Goal: Obtain resource: Download file/media

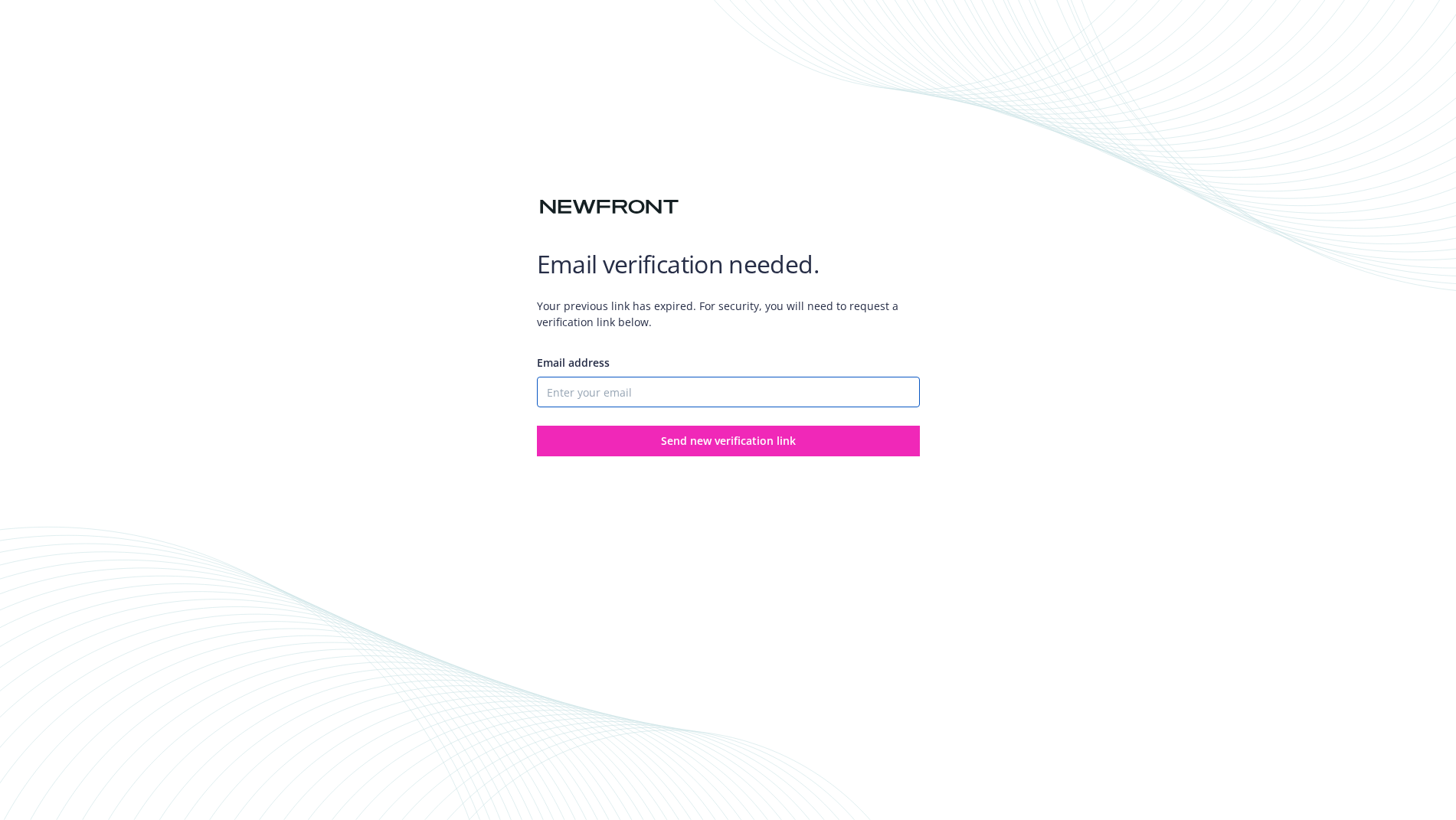
click at [711, 397] on input "Email address" at bounding box center [728, 392] width 383 height 31
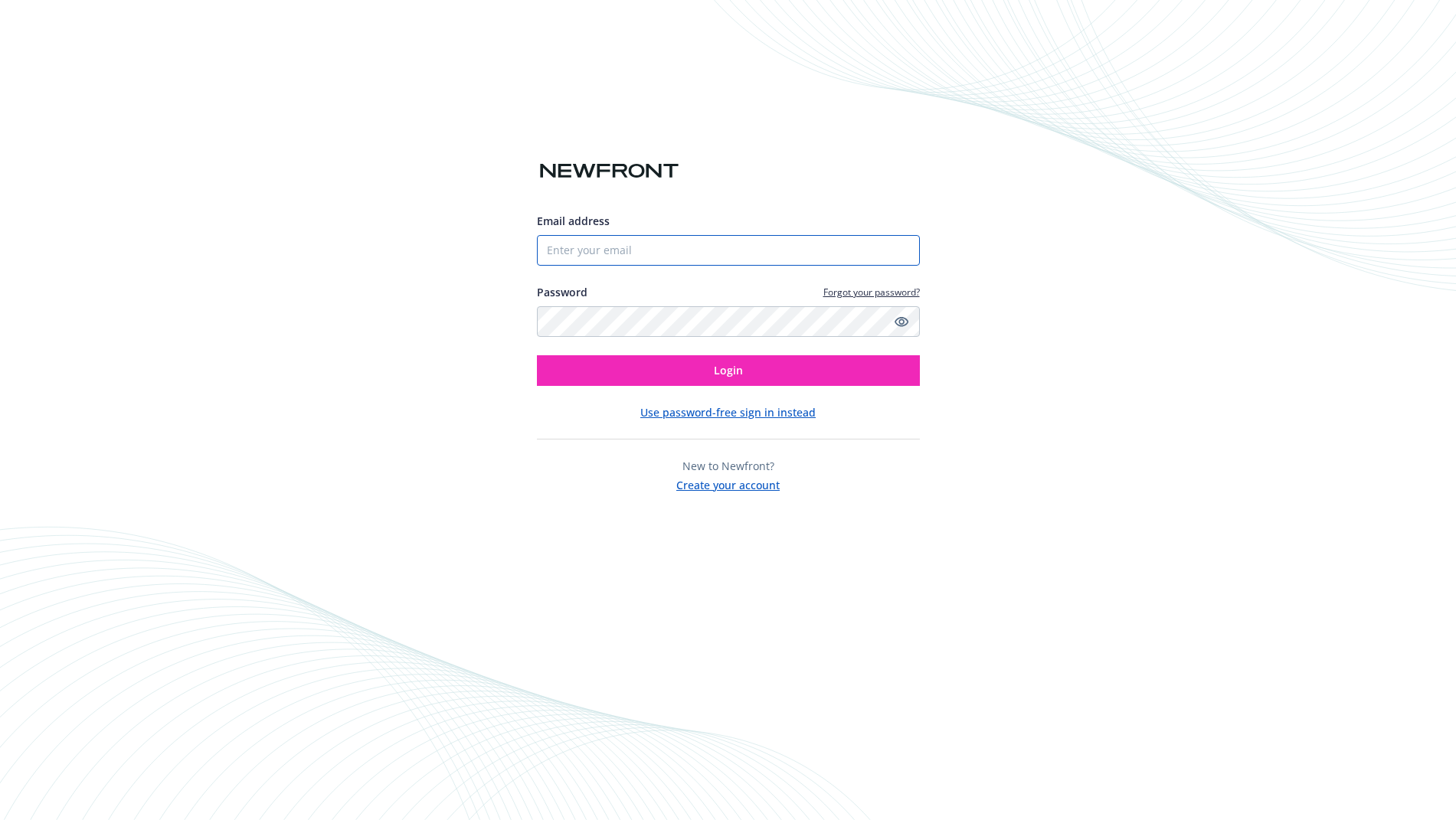
click at [668, 258] on input "Email address" at bounding box center [728, 251] width 383 height 31
click at [0, 819] on com-1password-button at bounding box center [0, 820] width 0 height 0
type input "[EMAIL_ADDRESS][DOMAIN_NAME]"
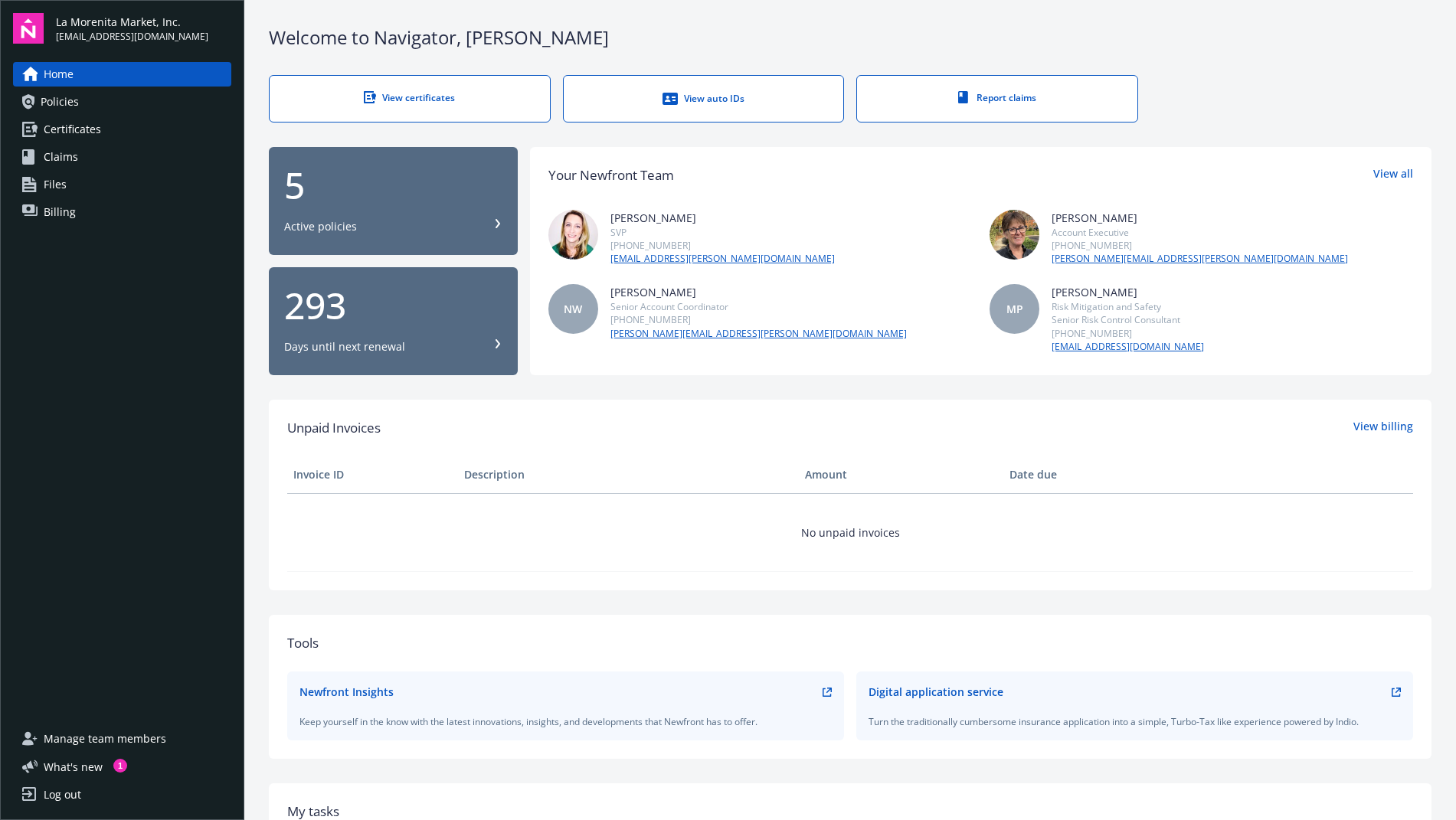
click at [123, 127] on link "Certificates" at bounding box center [122, 129] width 218 height 25
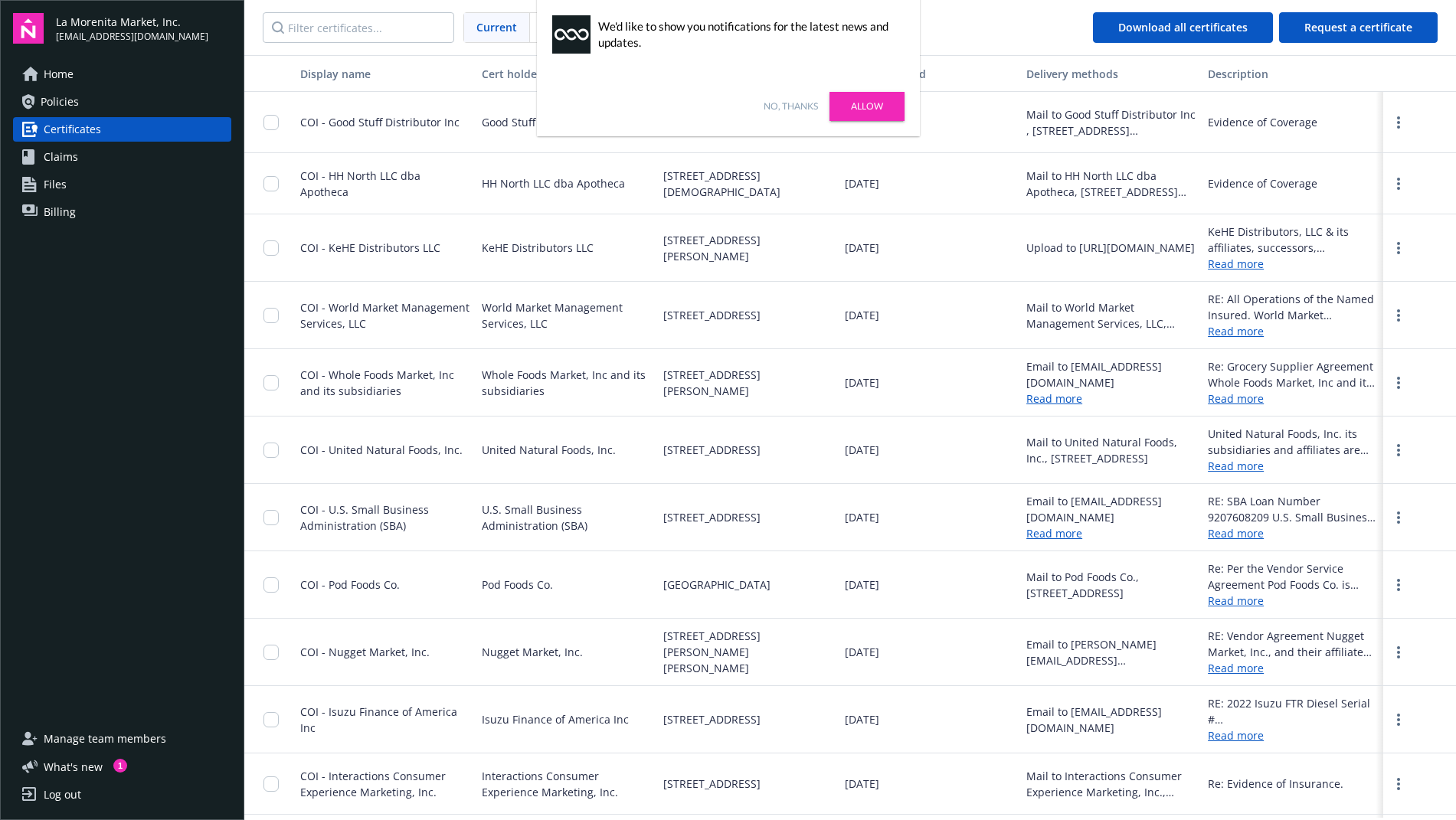
click at [842, 104] on link "Allow" at bounding box center [867, 107] width 75 height 29
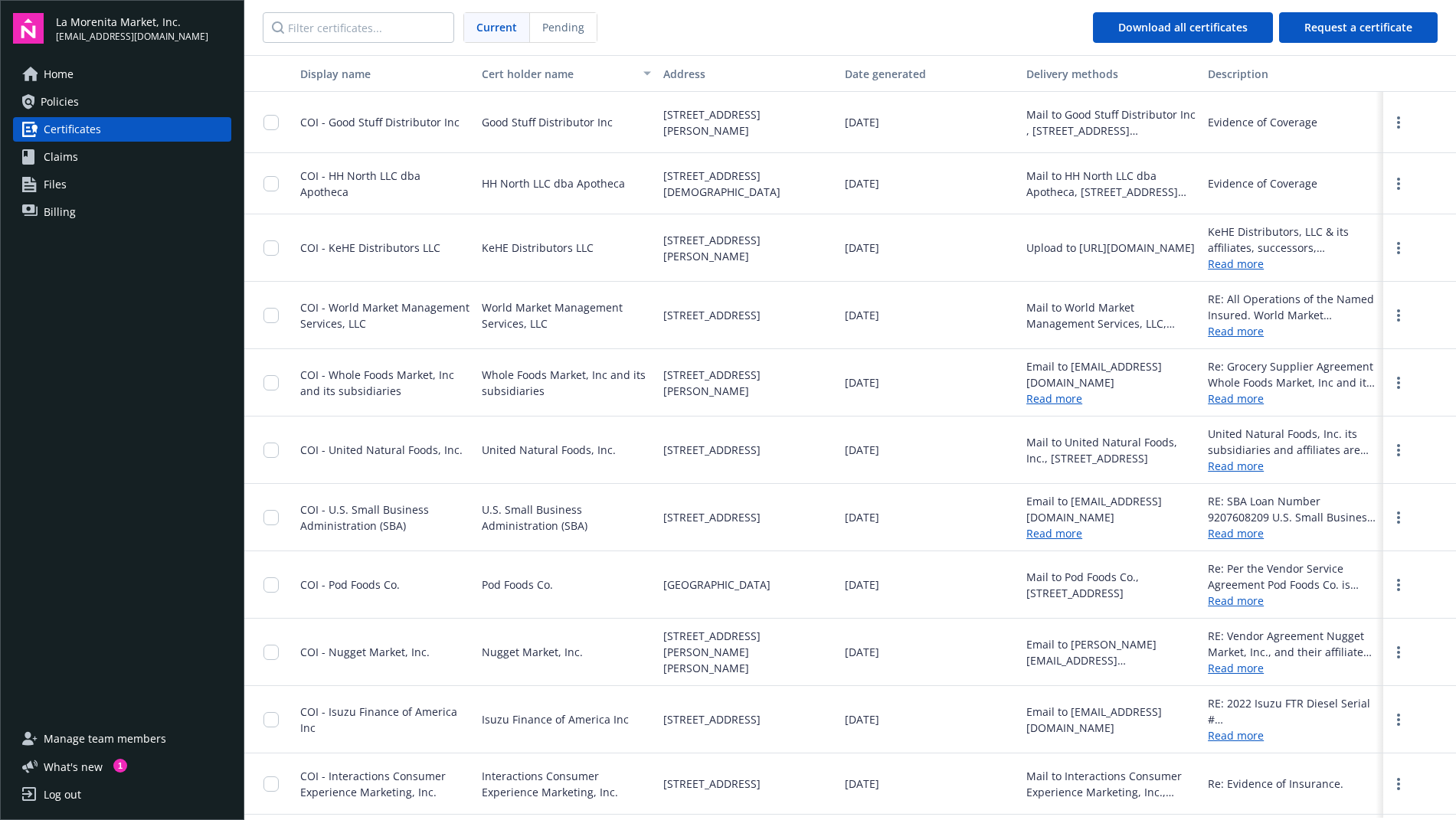
click at [79, 103] on link "Policies" at bounding box center [122, 102] width 218 height 25
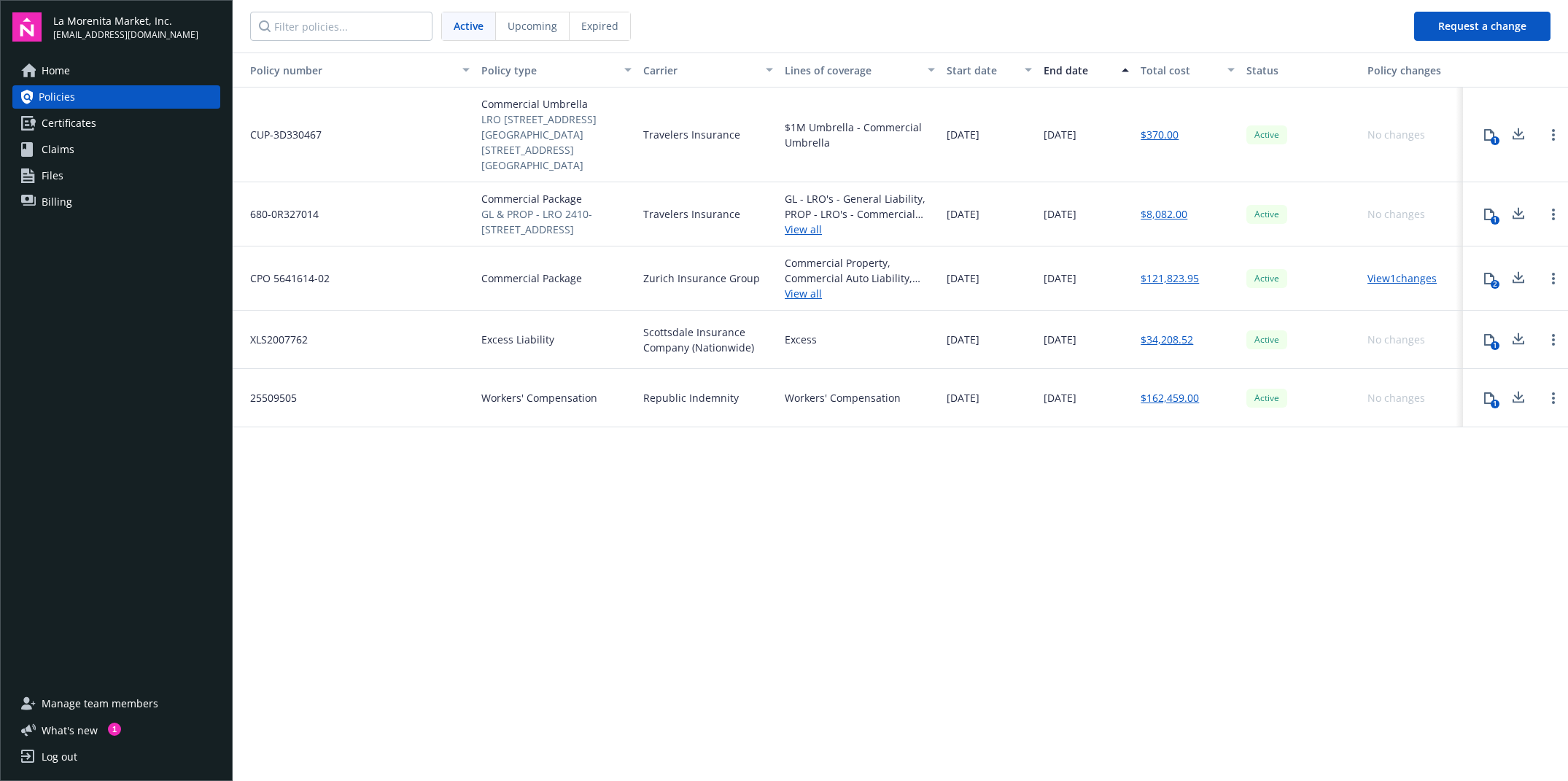
click at [1386, 271] on link "View 1 changes" at bounding box center [1402, 278] width 69 height 14
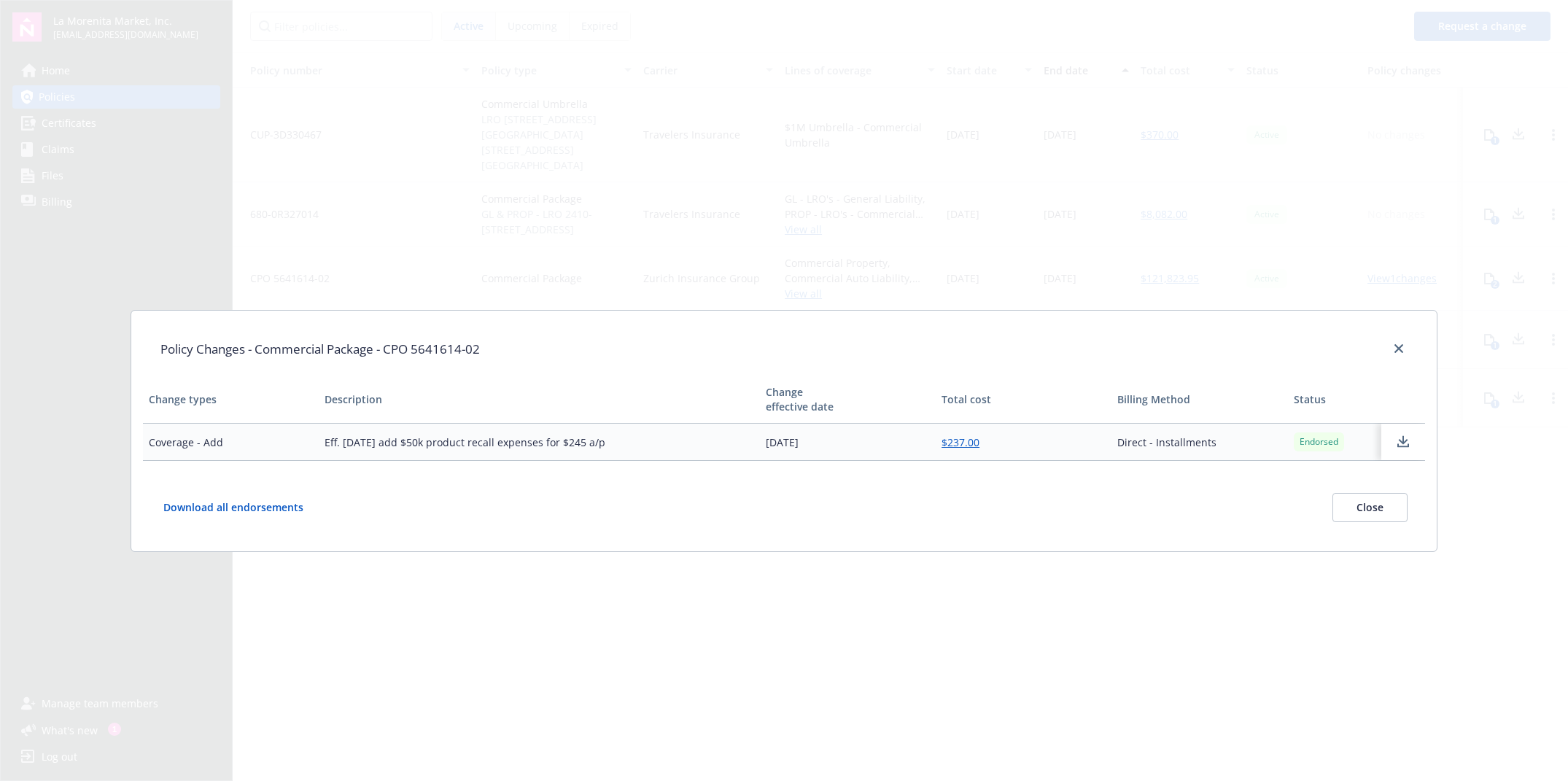
click at [1141, 563] on div "Policy Changes - Commercial Package - CPO 5641614-02 Change types Description C…" at bounding box center [784, 390] width 1568 height 781
click at [1386, 497] on button "Close" at bounding box center [1370, 508] width 75 height 29
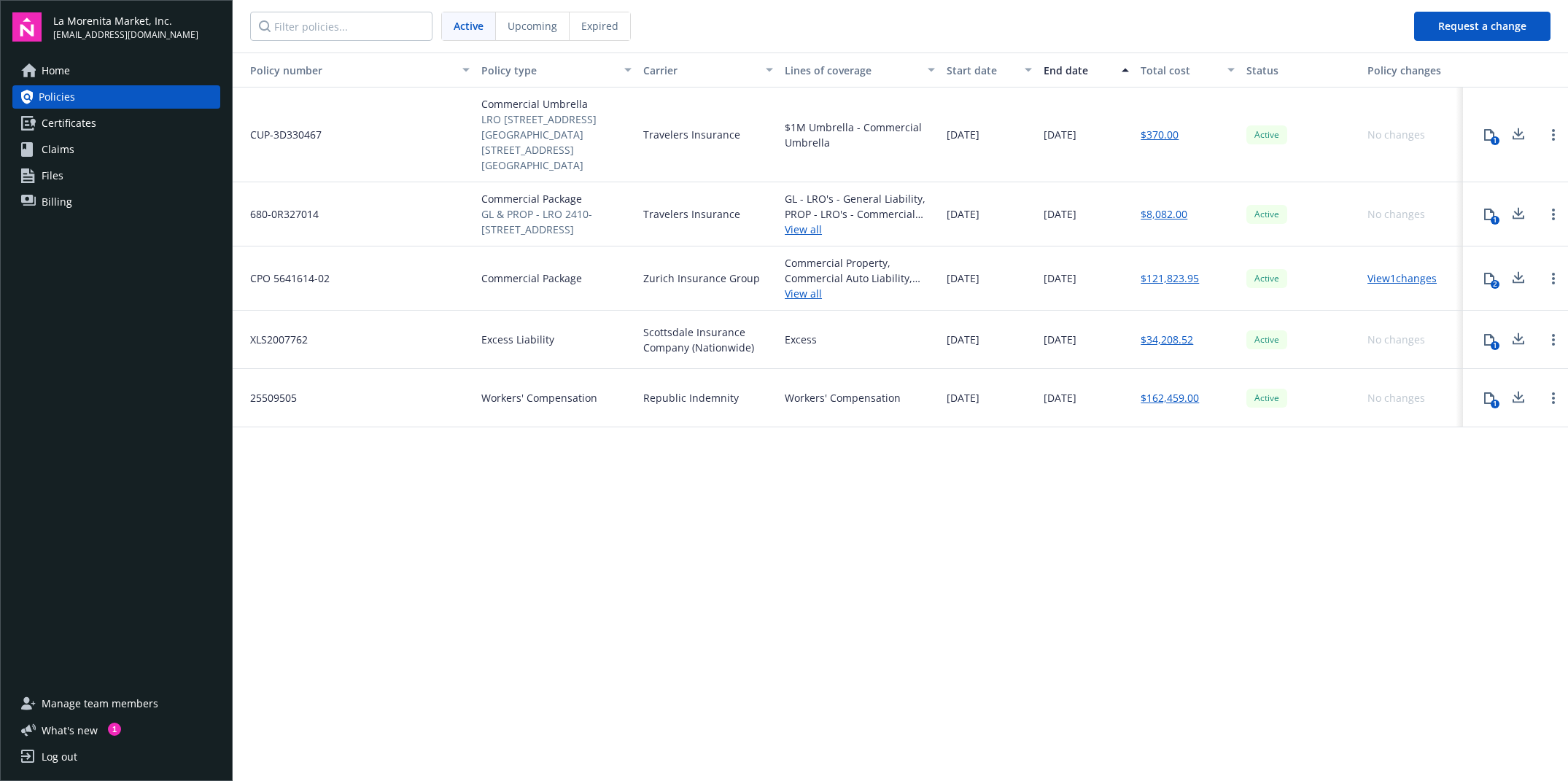
click at [75, 173] on link "Files" at bounding box center [116, 176] width 208 height 24
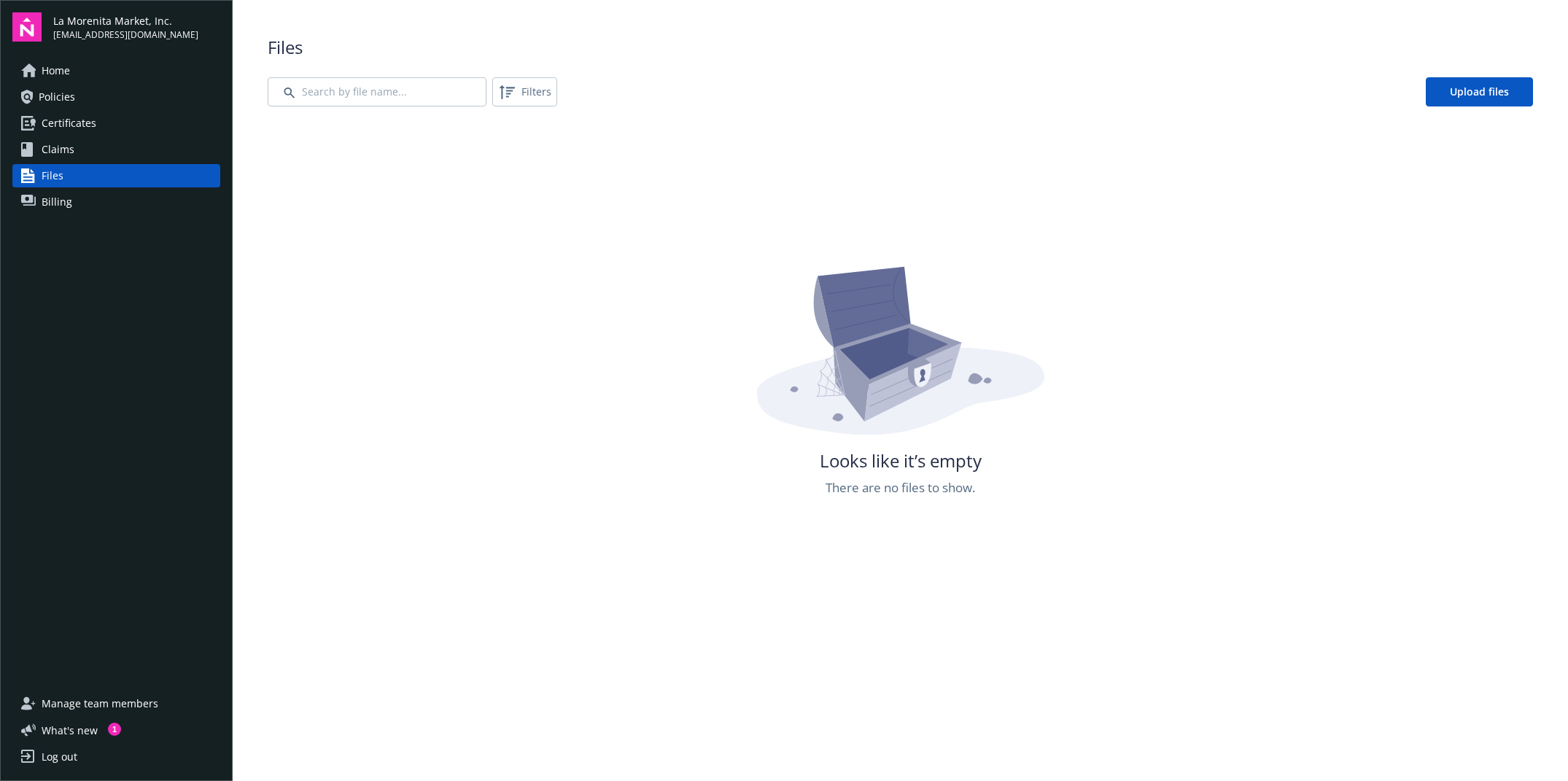
click at [85, 186] on link "Files" at bounding box center [116, 176] width 208 height 24
click at [88, 134] on span "Certificates" at bounding box center [69, 123] width 55 height 24
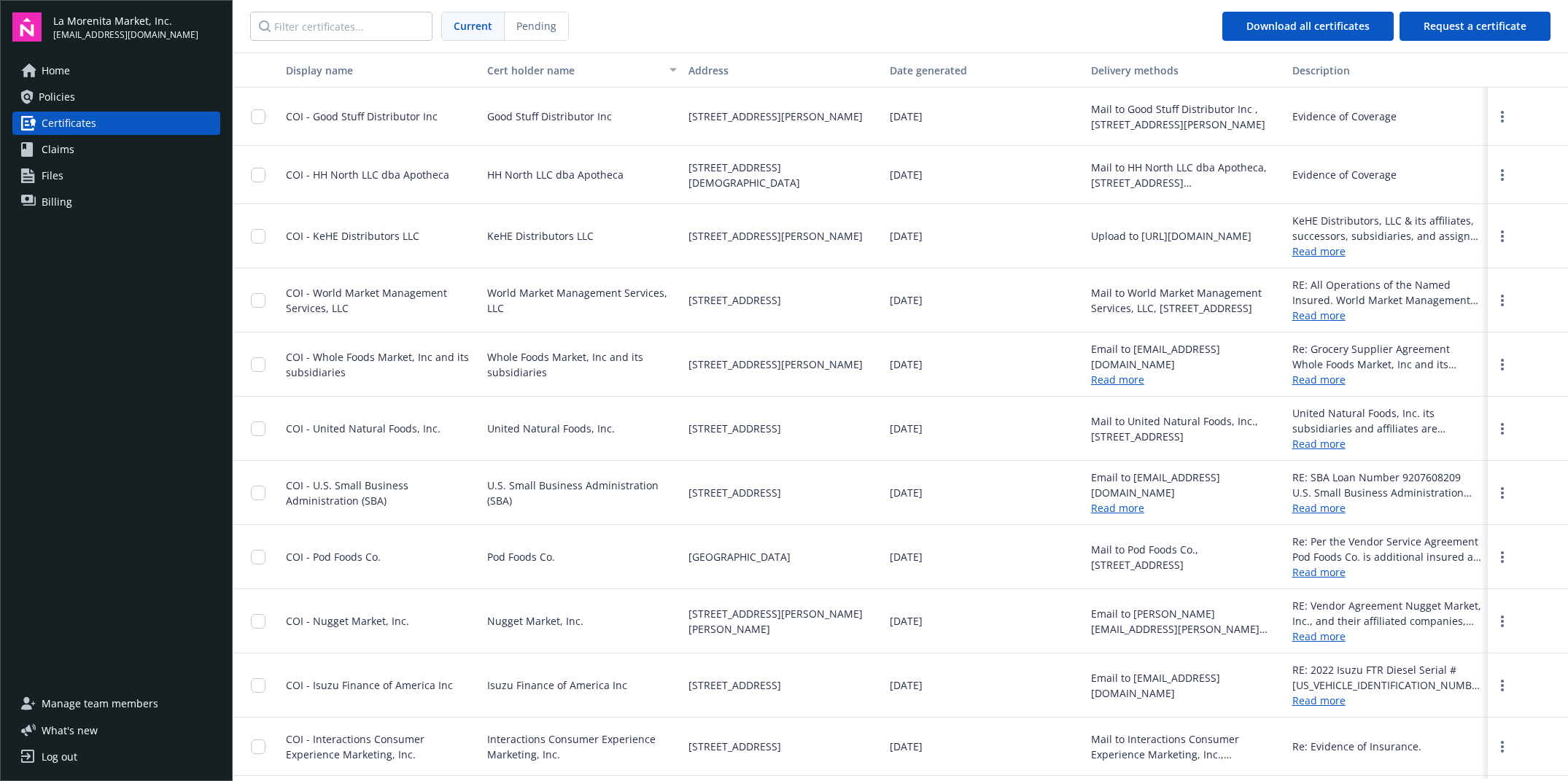
click at [86, 146] on link "Claims" at bounding box center [116, 150] width 208 height 24
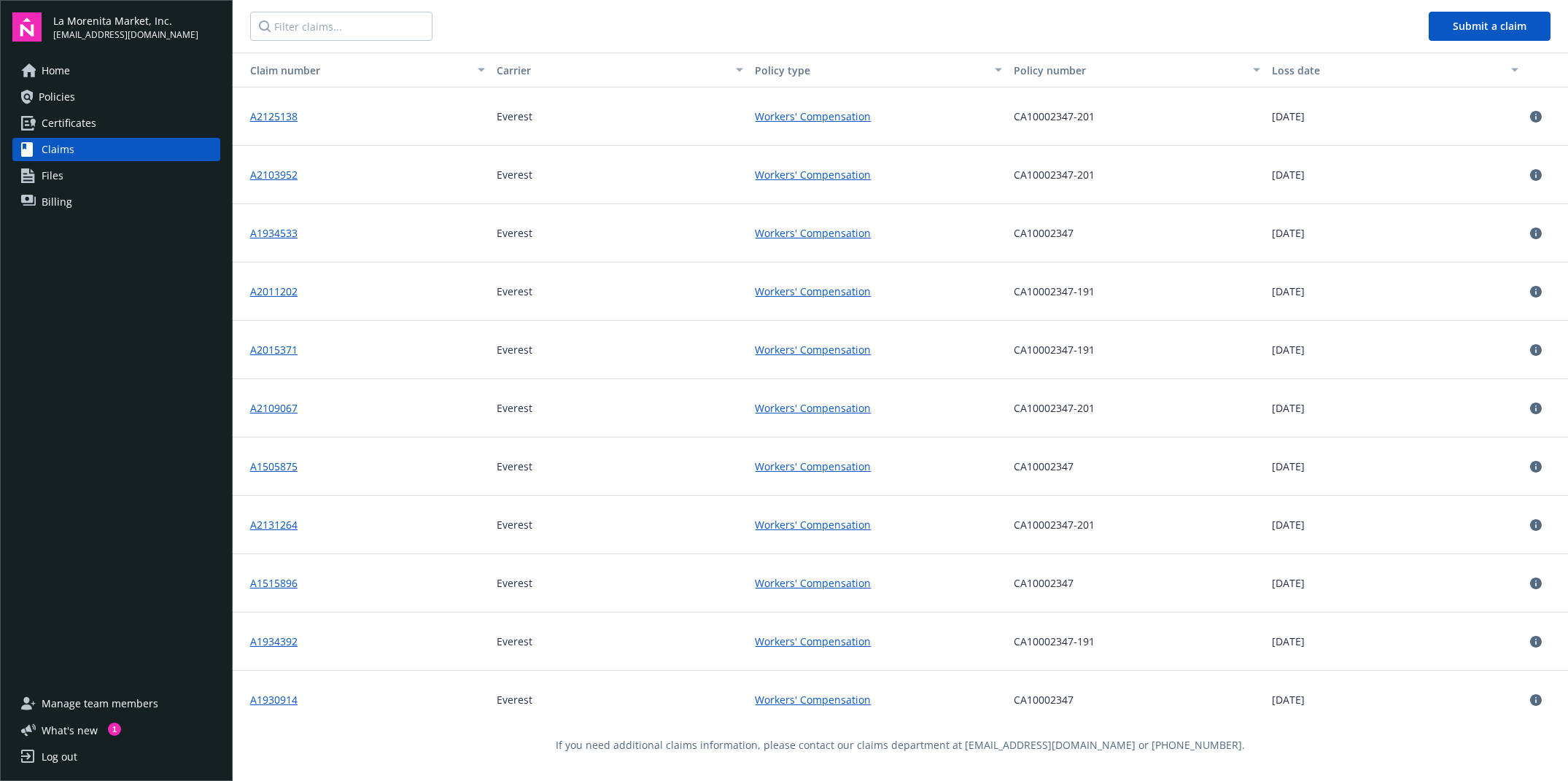
click at [91, 110] on div "Home Policies Certificates Claims Files Billing" at bounding box center [116, 136] width 208 height 155
click at [78, 126] on span "Certificates" at bounding box center [69, 123] width 55 height 24
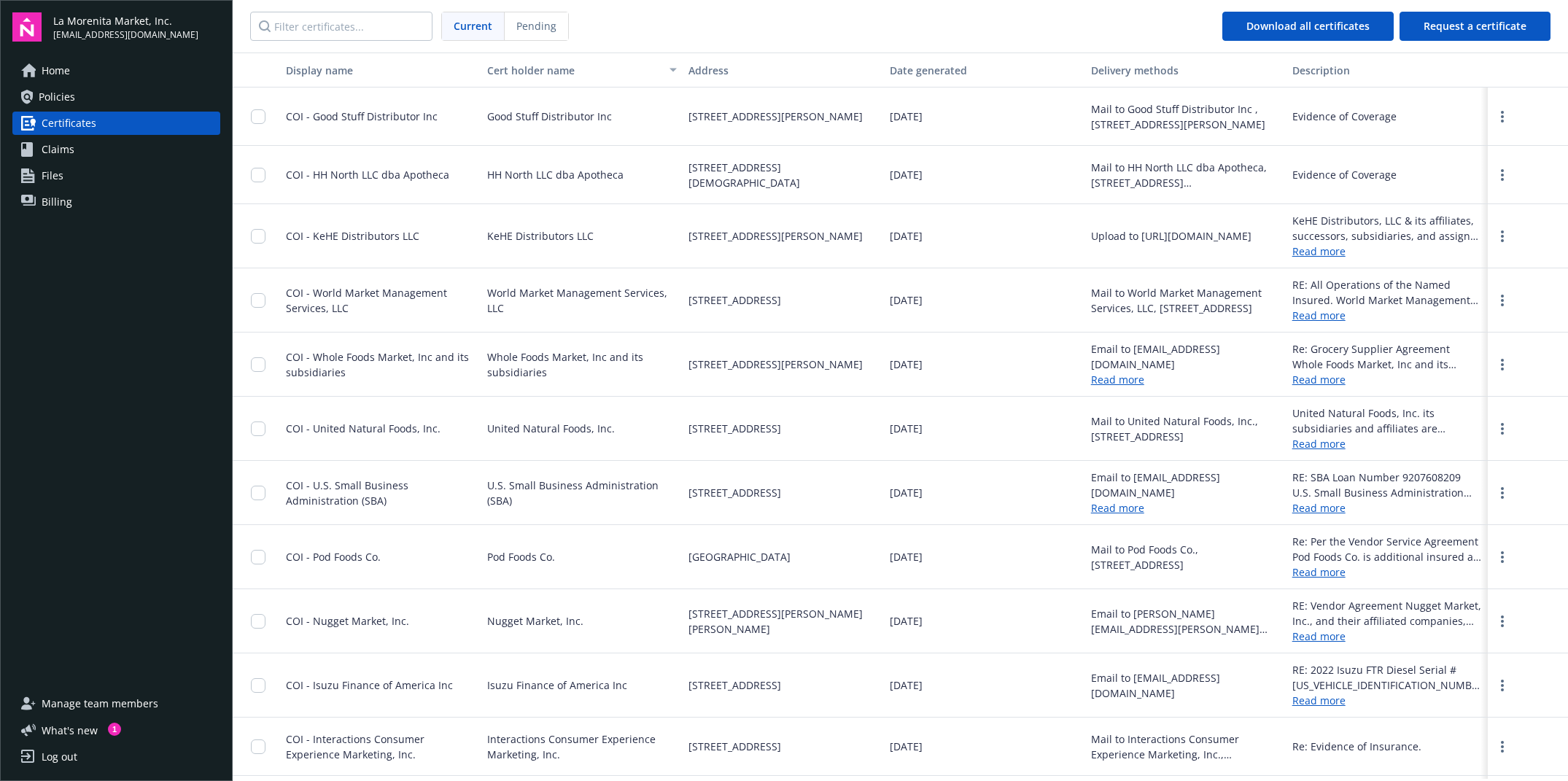
click at [69, 99] on span "Policies" at bounding box center [56, 97] width 36 height 24
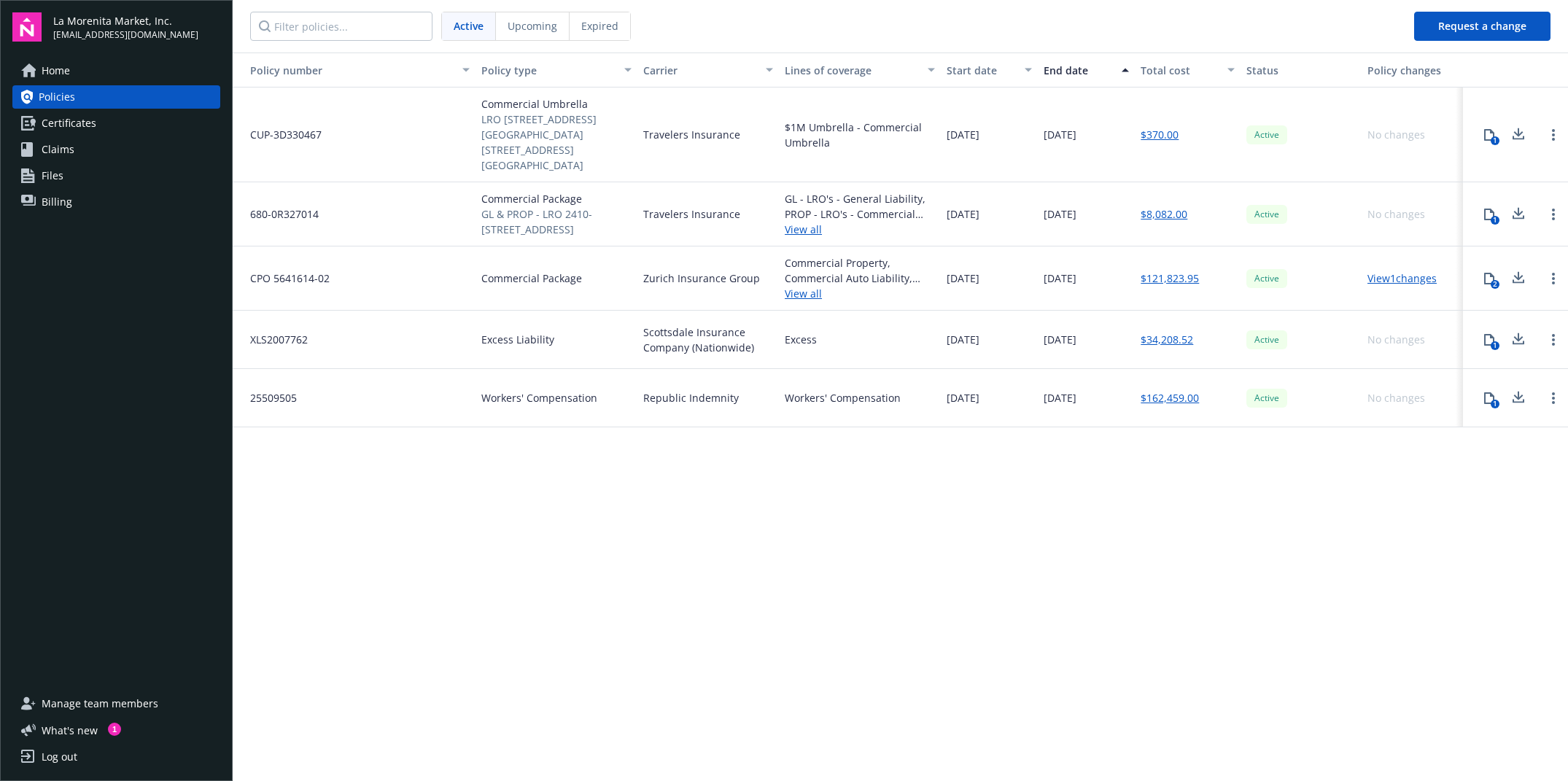
click at [1385, 271] on link "View 1 changes" at bounding box center [1402, 278] width 69 height 14
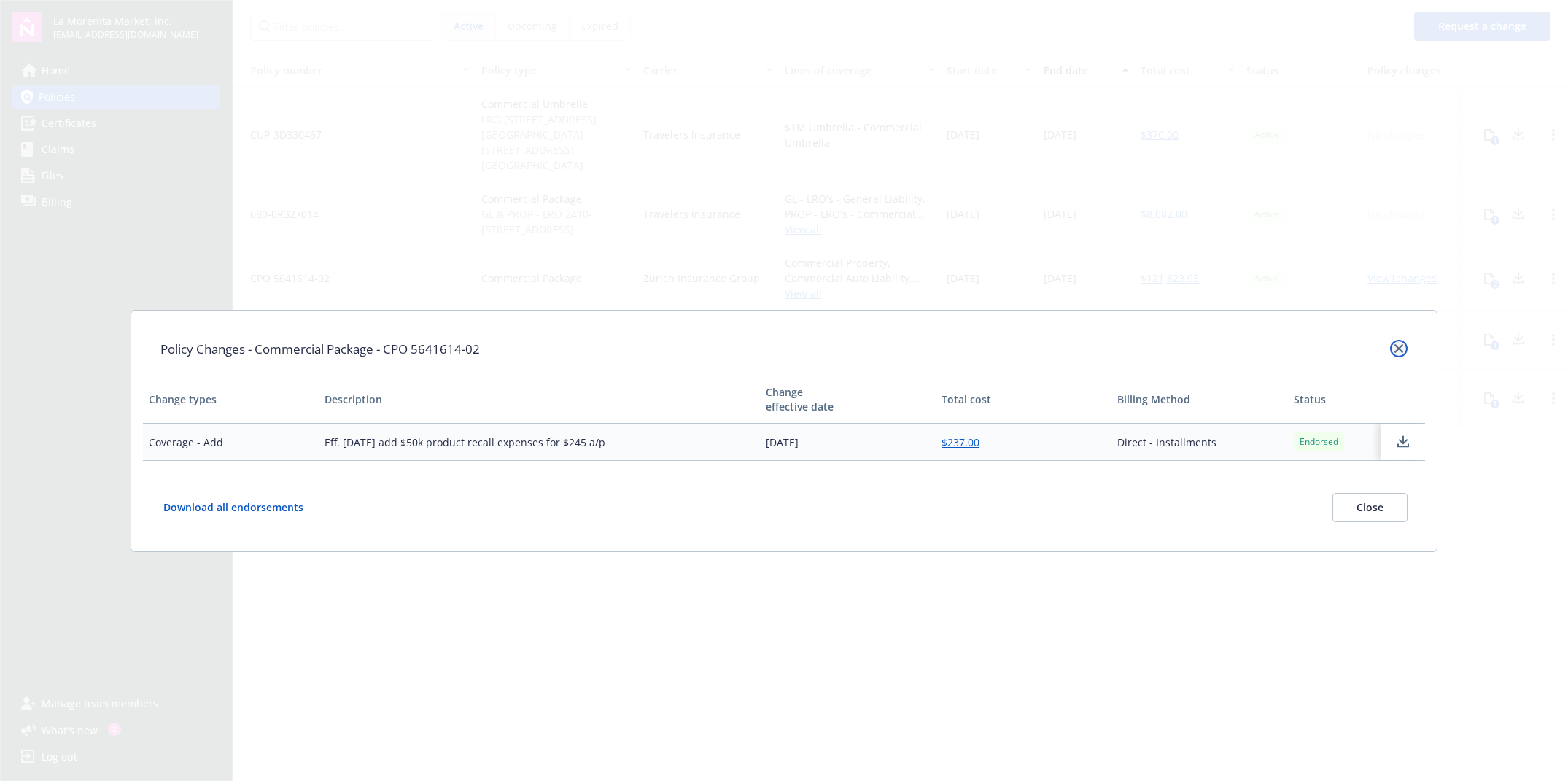
click at [1386, 346] on link "close" at bounding box center [1399, 349] width 18 height 18
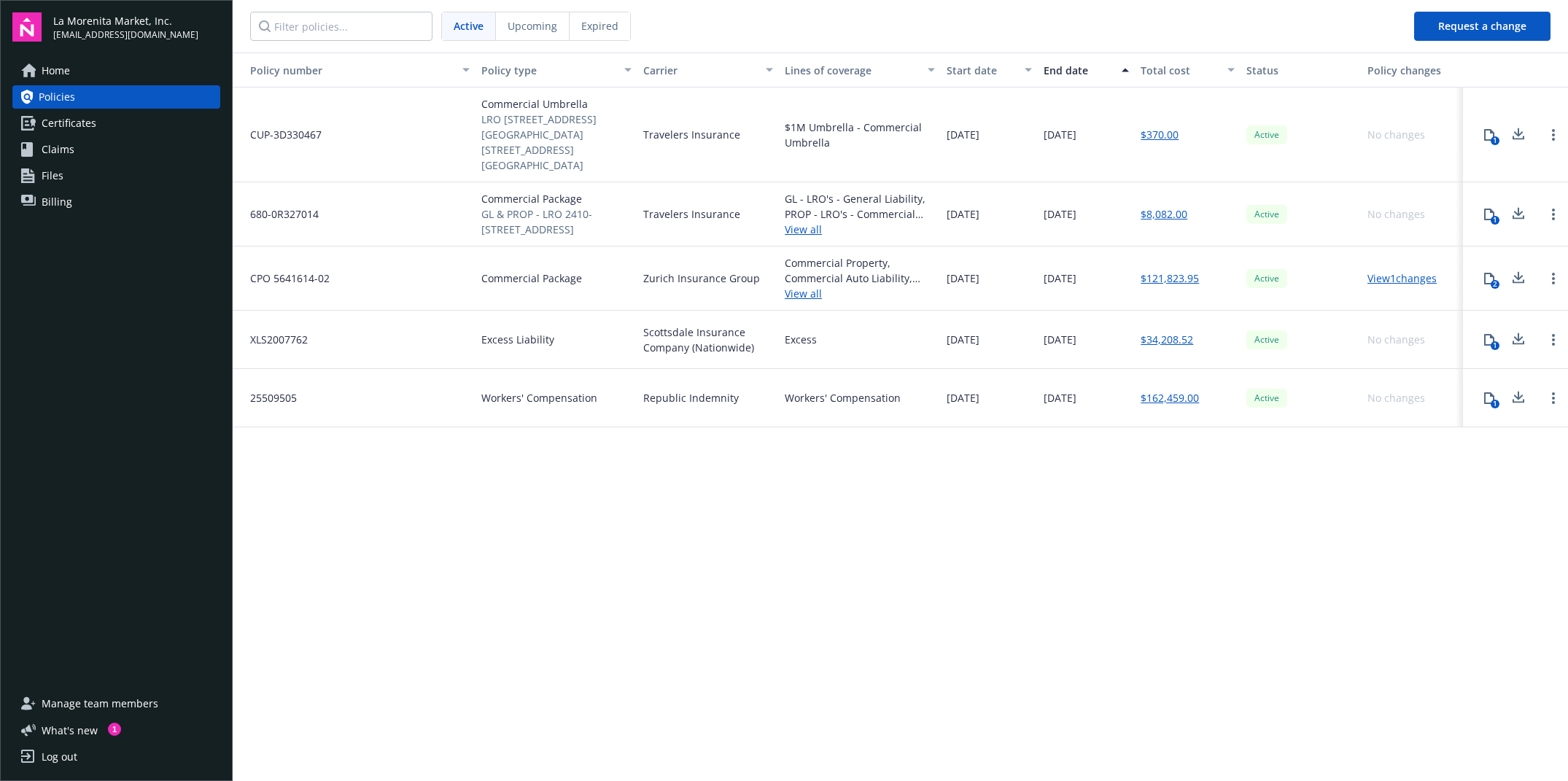
click at [824, 285] on div "Commercial Property, Commercial Auto Liability, Liquor Liability, Retro [DATE] …" at bounding box center [860, 279] width 162 height 64
click at [816, 286] on link "View all" at bounding box center [860, 293] width 150 height 15
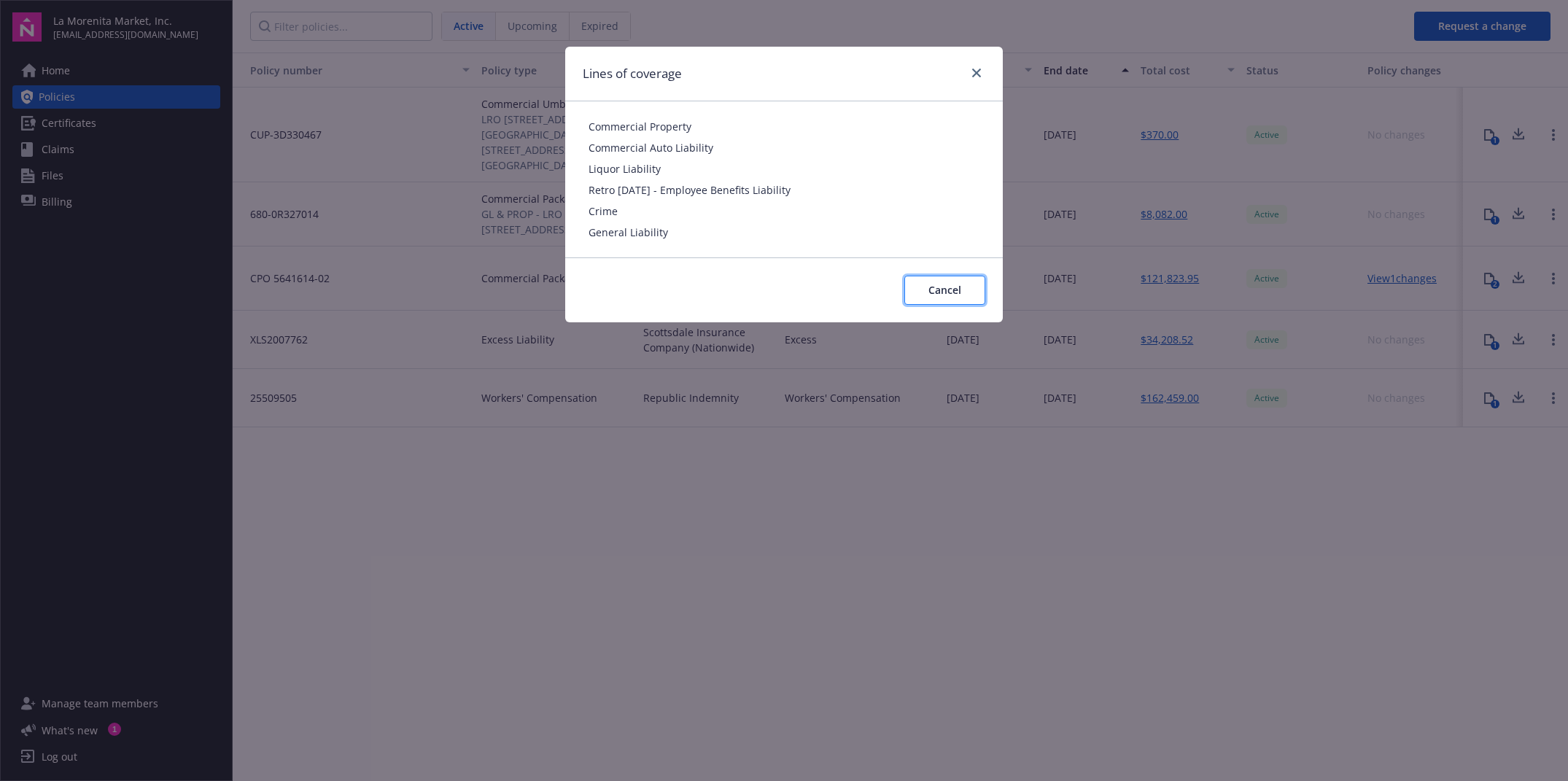
click at [926, 290] on button "Cancel" at bounding box center [945, 290] width 81 height 29
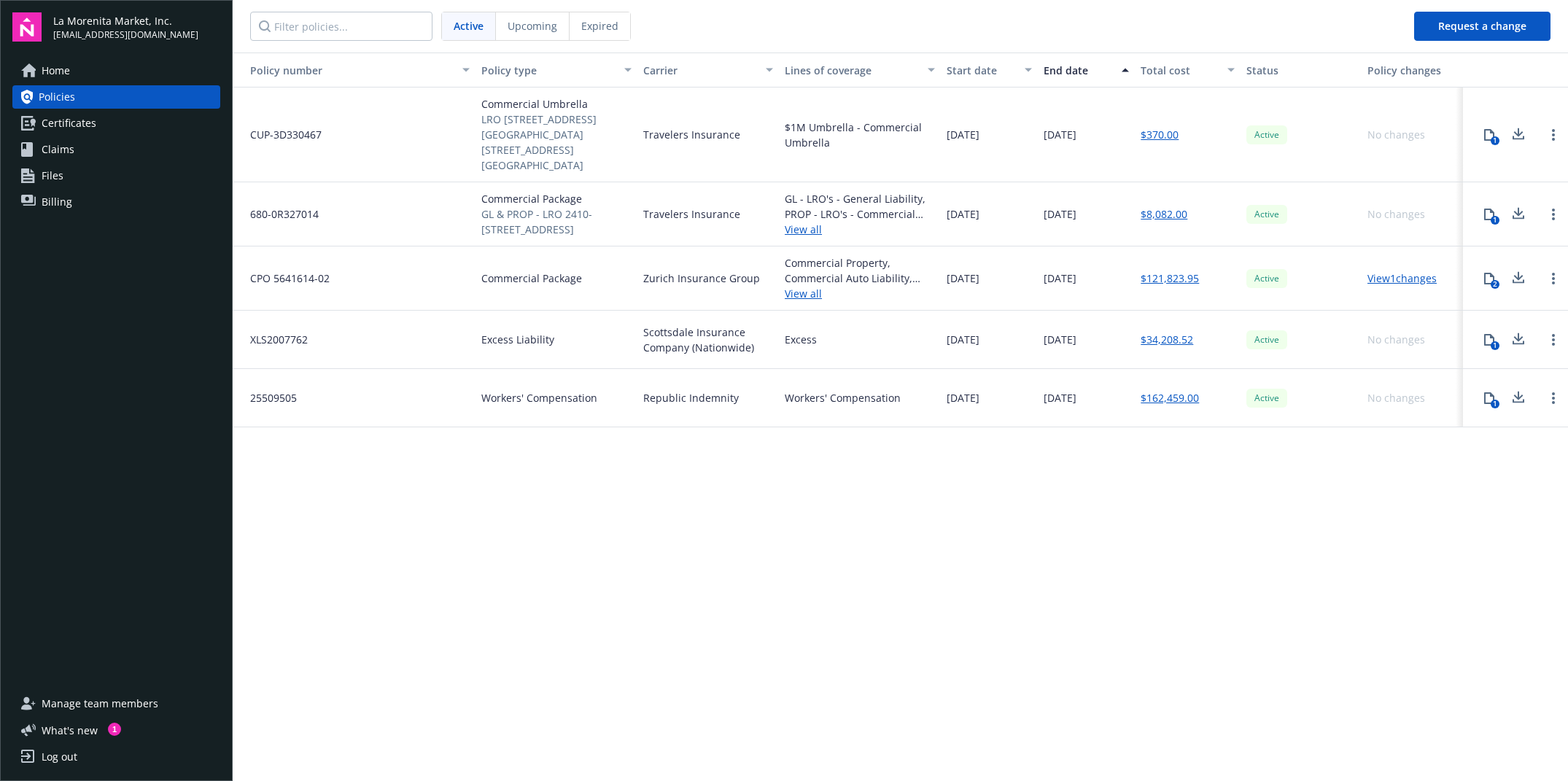
click at [1386, 279] on icon at bounding box center [1519, 281] width 12 height 4
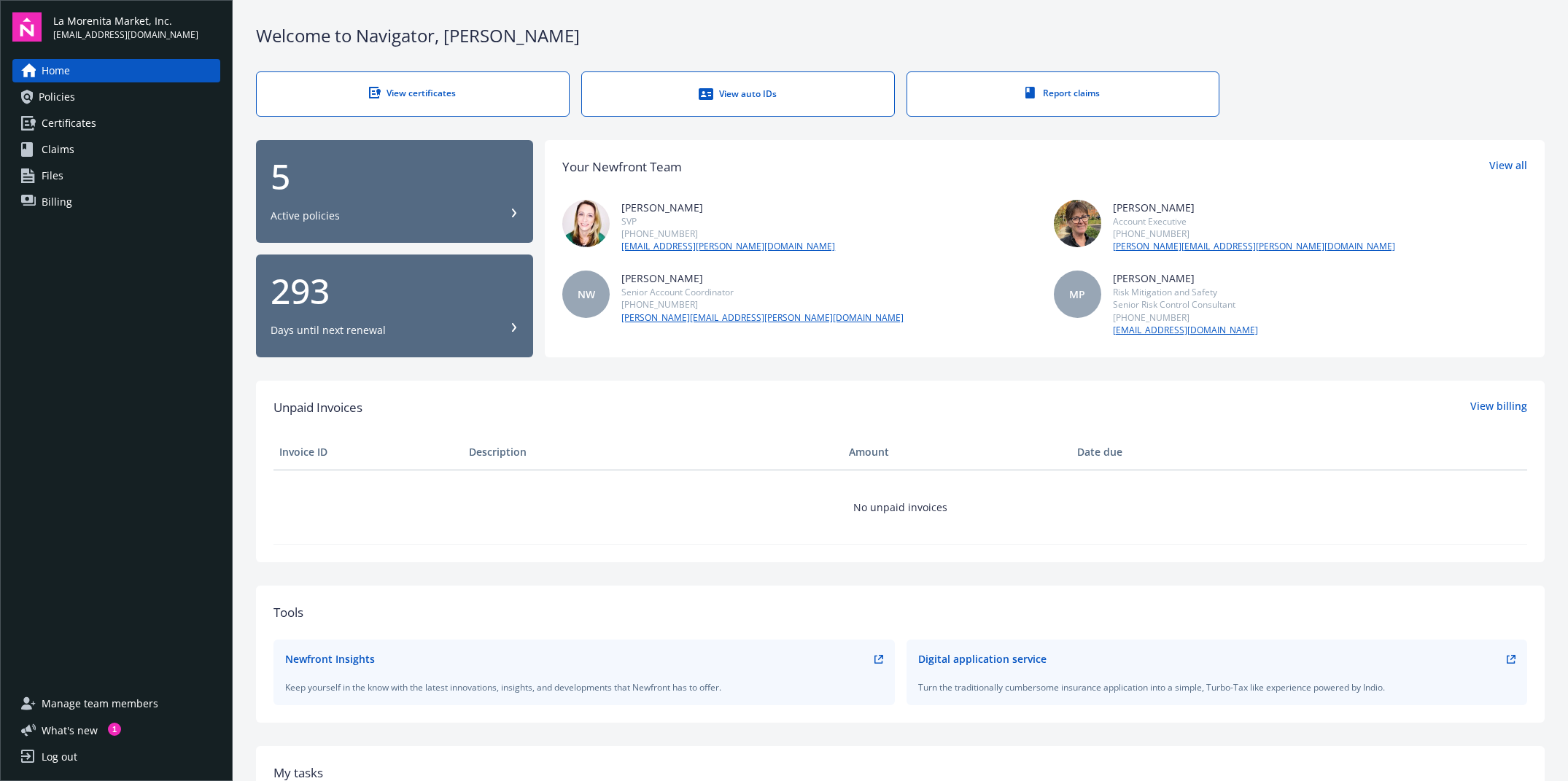
click at [735, 99] on div "View auto IDs" at bounding box center [738, 94] width 253 height 15
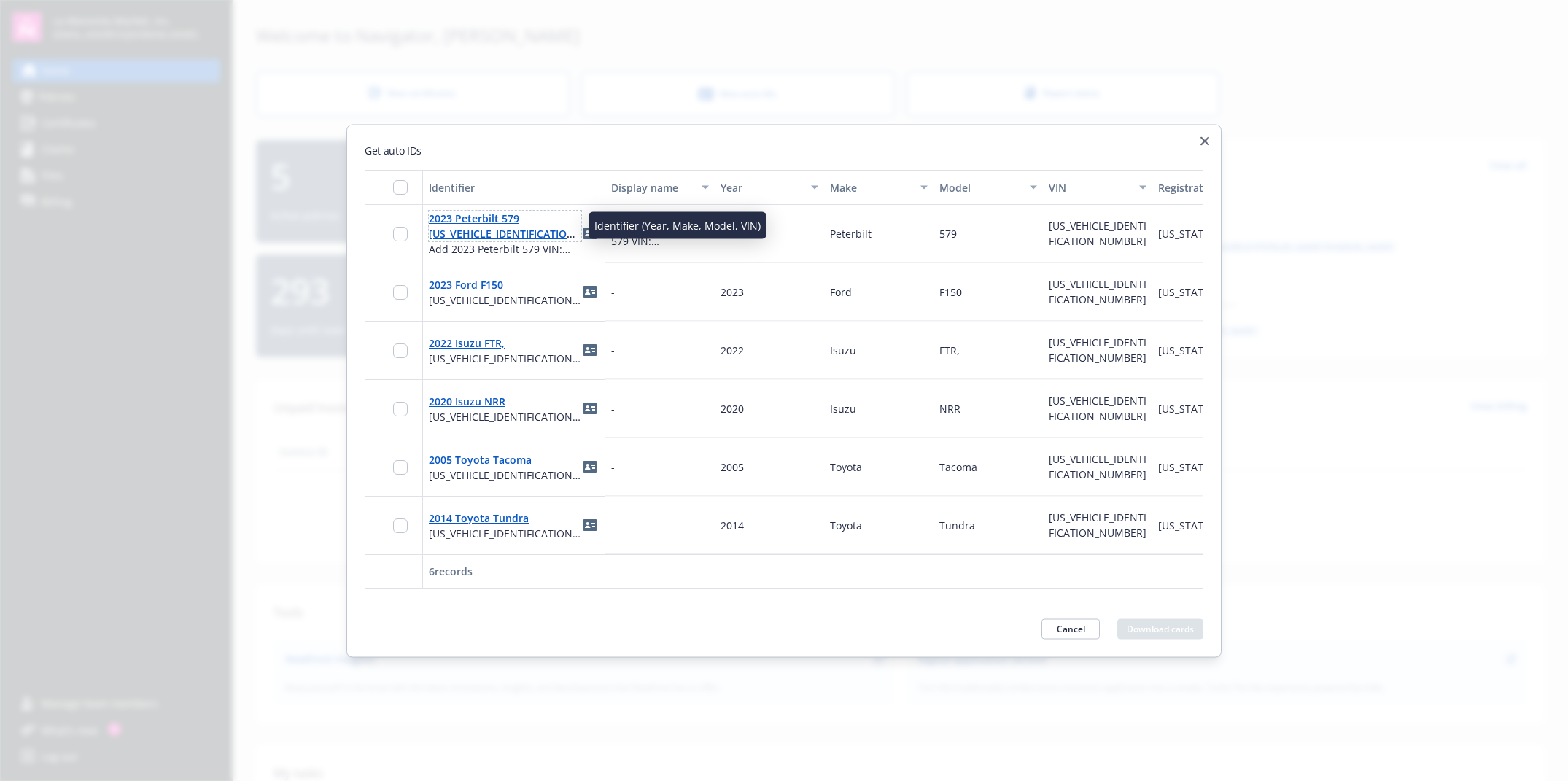
click at [504, 221] on link "2023 Peterbilt 579 1XPBDP9X3PD863494" at bounding box center [504, 233] width 150 height 44
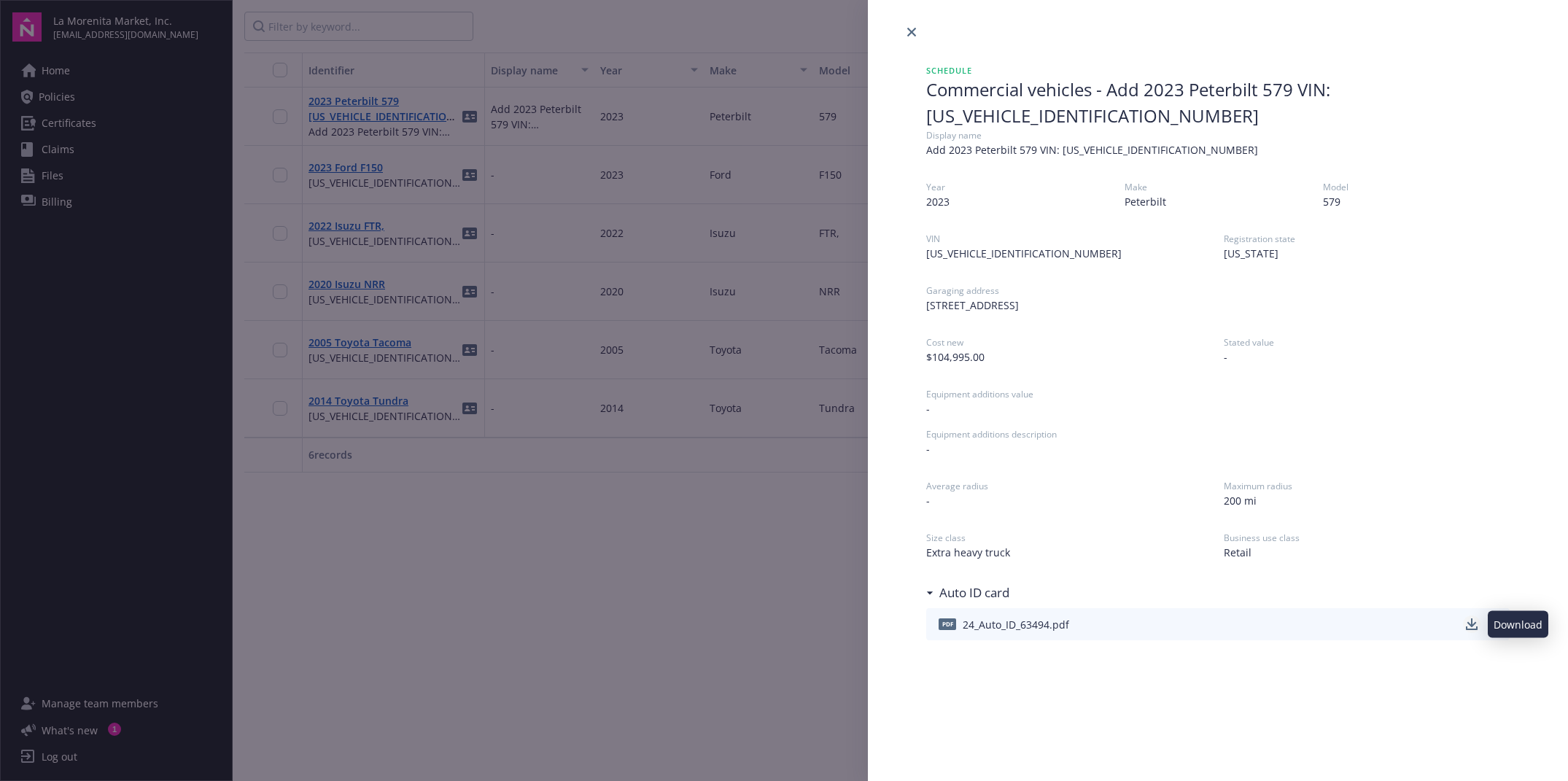
click at [1474, 628] on icon "download" at bounding box center [1471, 624] width 12 height 12
click at [907, 31] on icon "close" at bounding box center [911, 32] width 9 height 9
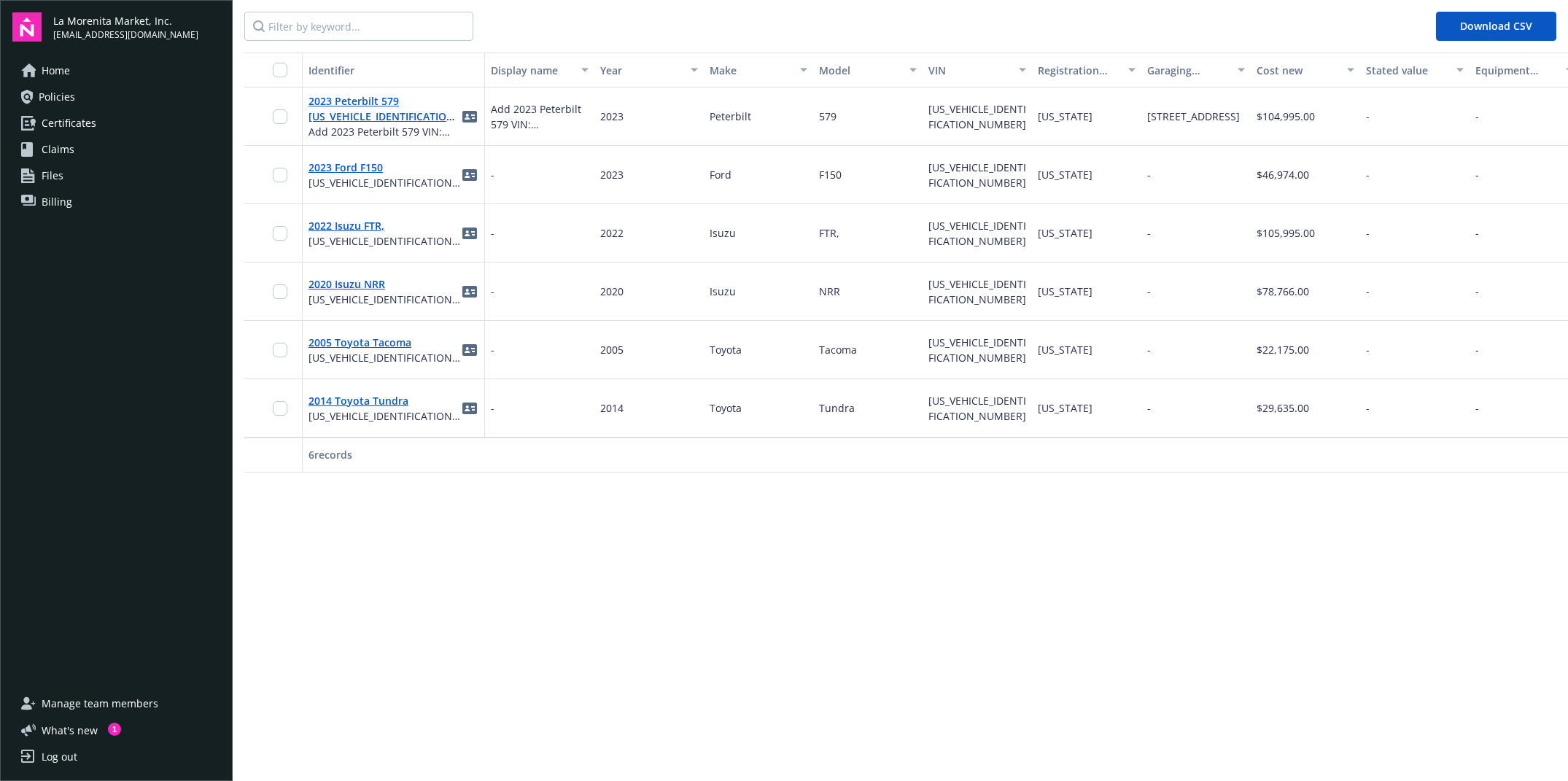
click at [99, 77] on link "Home" at bounding box center [116, 71] width 208 height 24
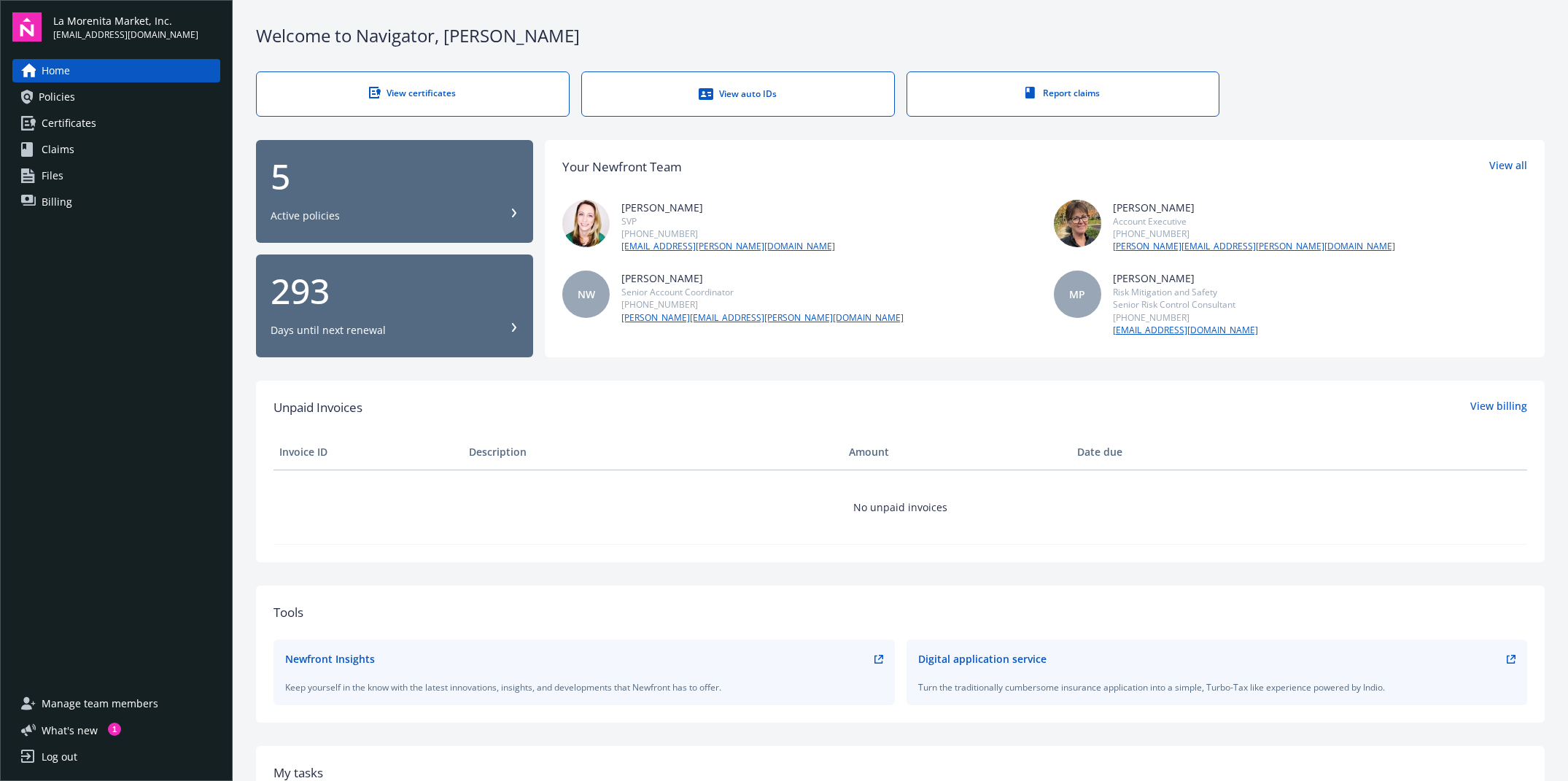
click at [50, 197] on span "Billing" at bounding box center [57, 202] width 31 height 24
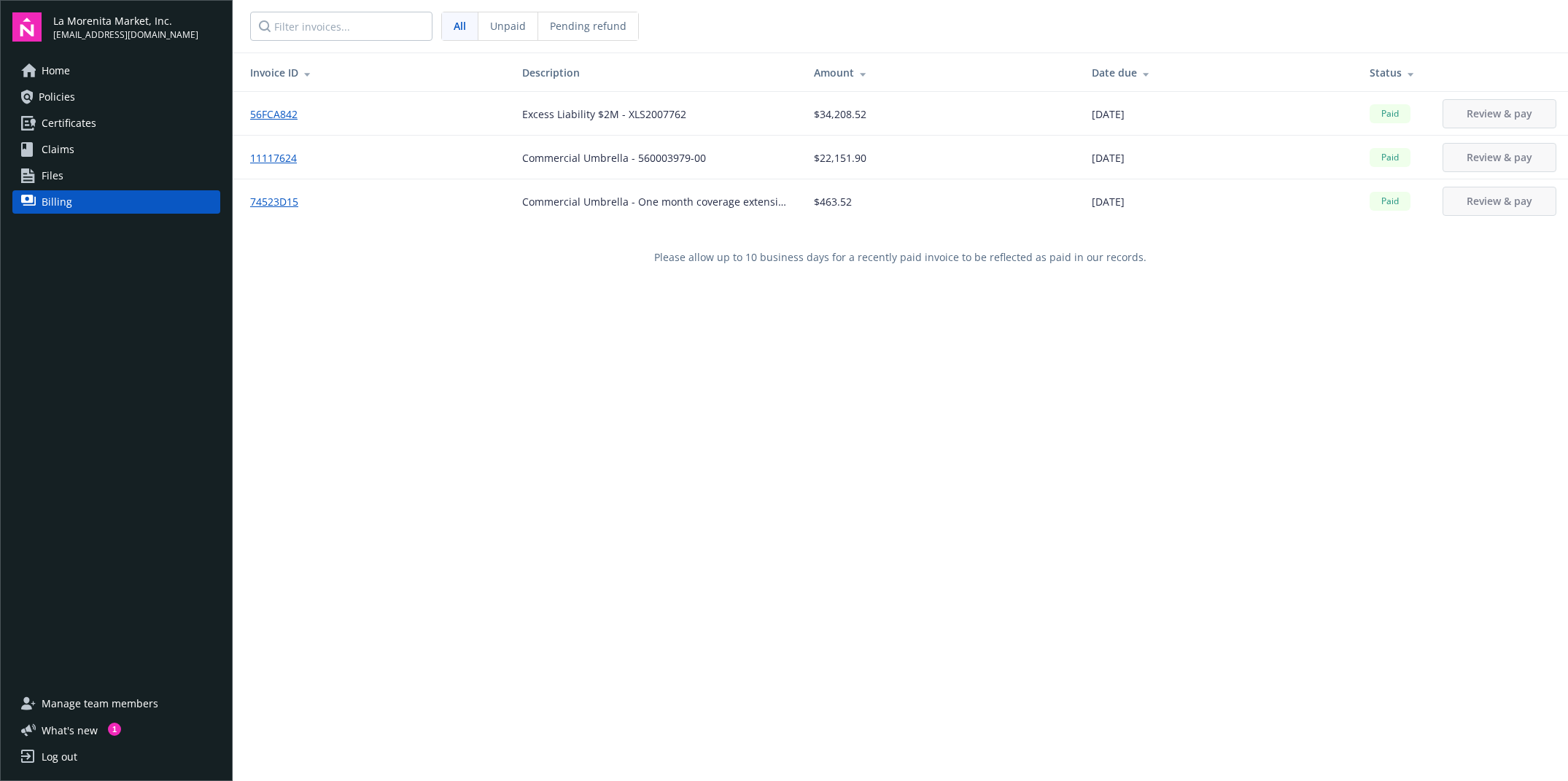
click at [102, 74] on link "Home" at bounding box center [116, 71] width 208 height 24
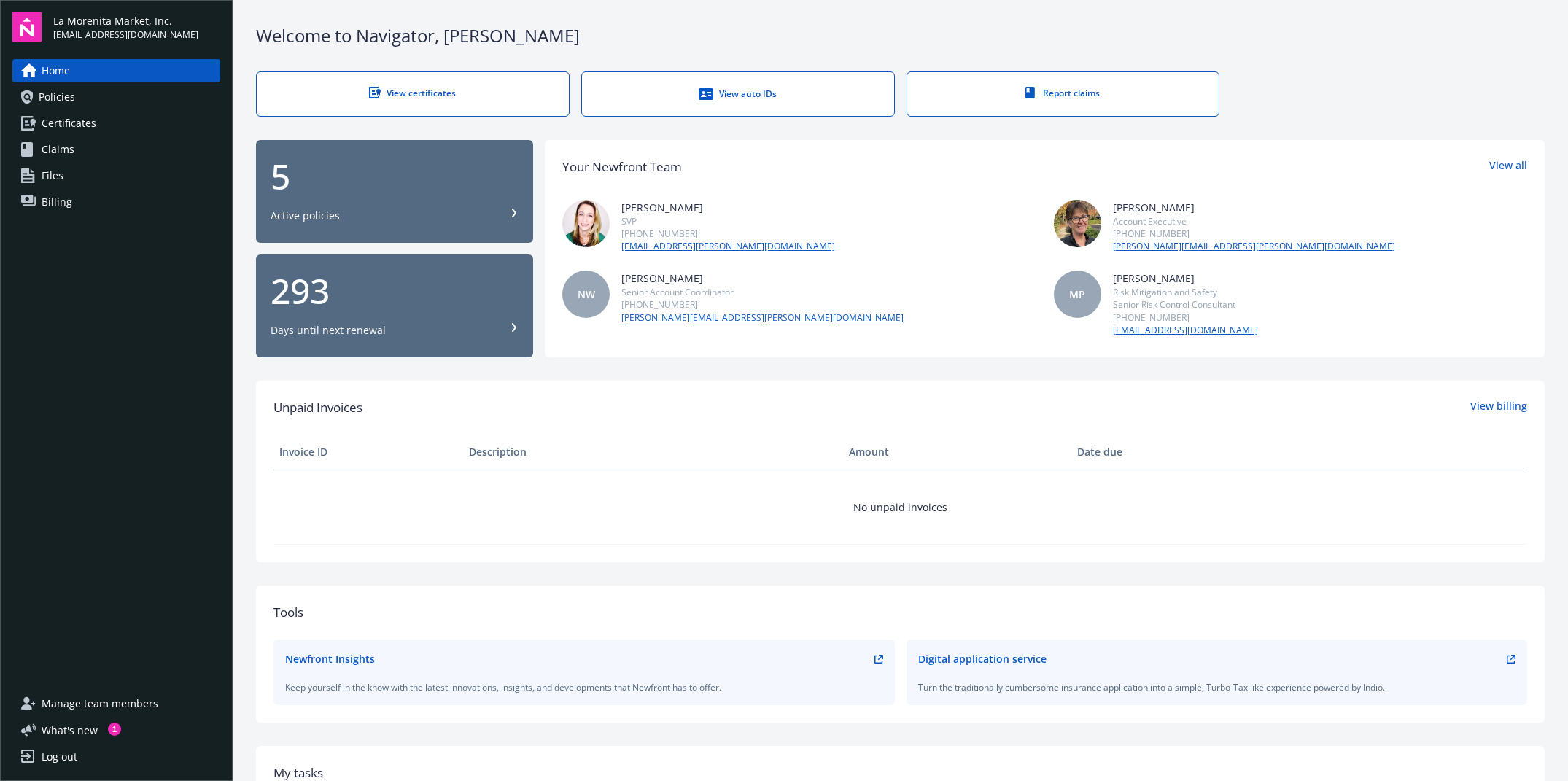
click at [799, 76] on link "View auto IDs" at bounding box center [738, 94] width 314 height 45
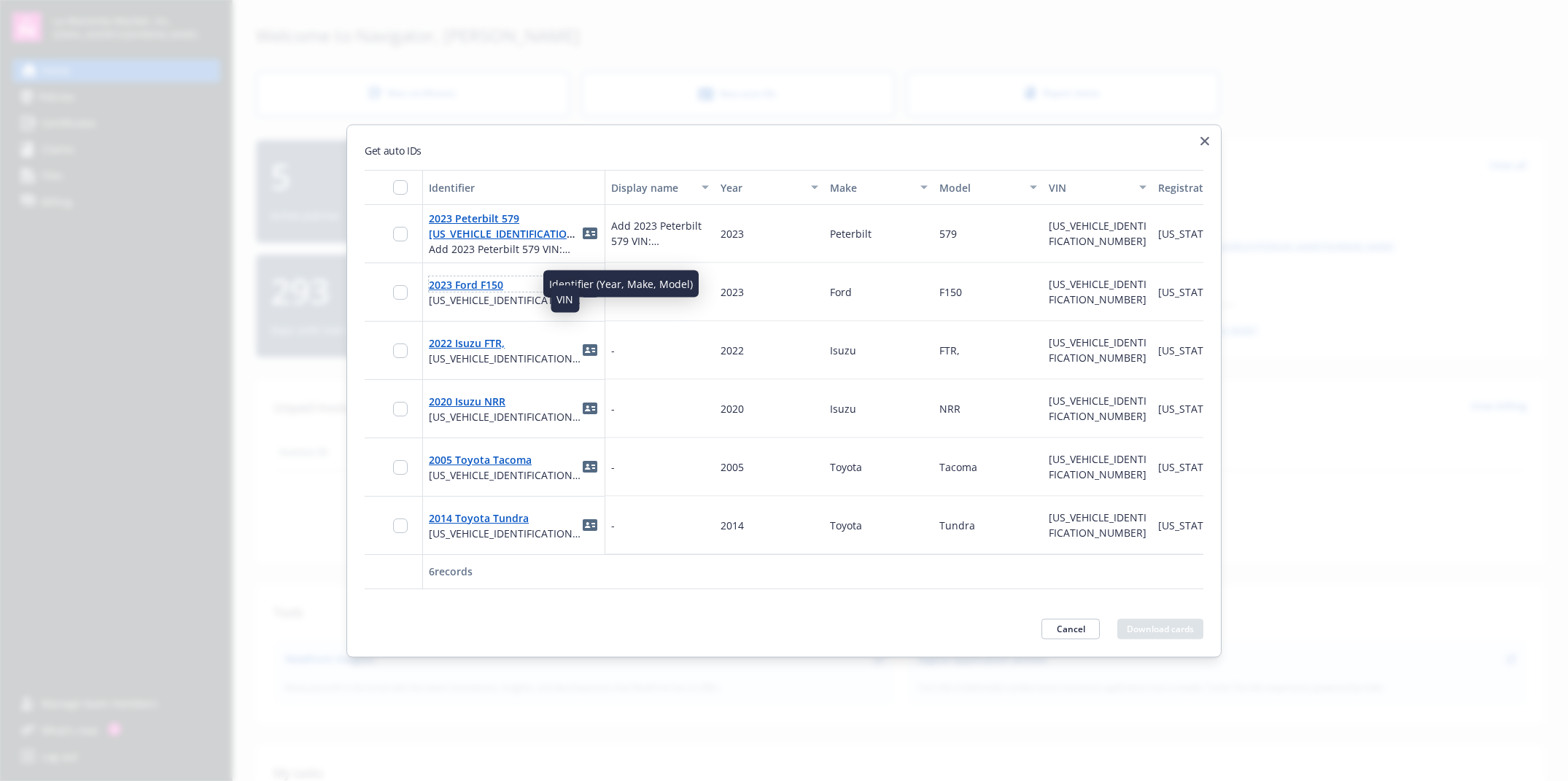
click at [487, 281] on link "2023 Ford F150" at bounding box center [466, 284] width 74 height 14
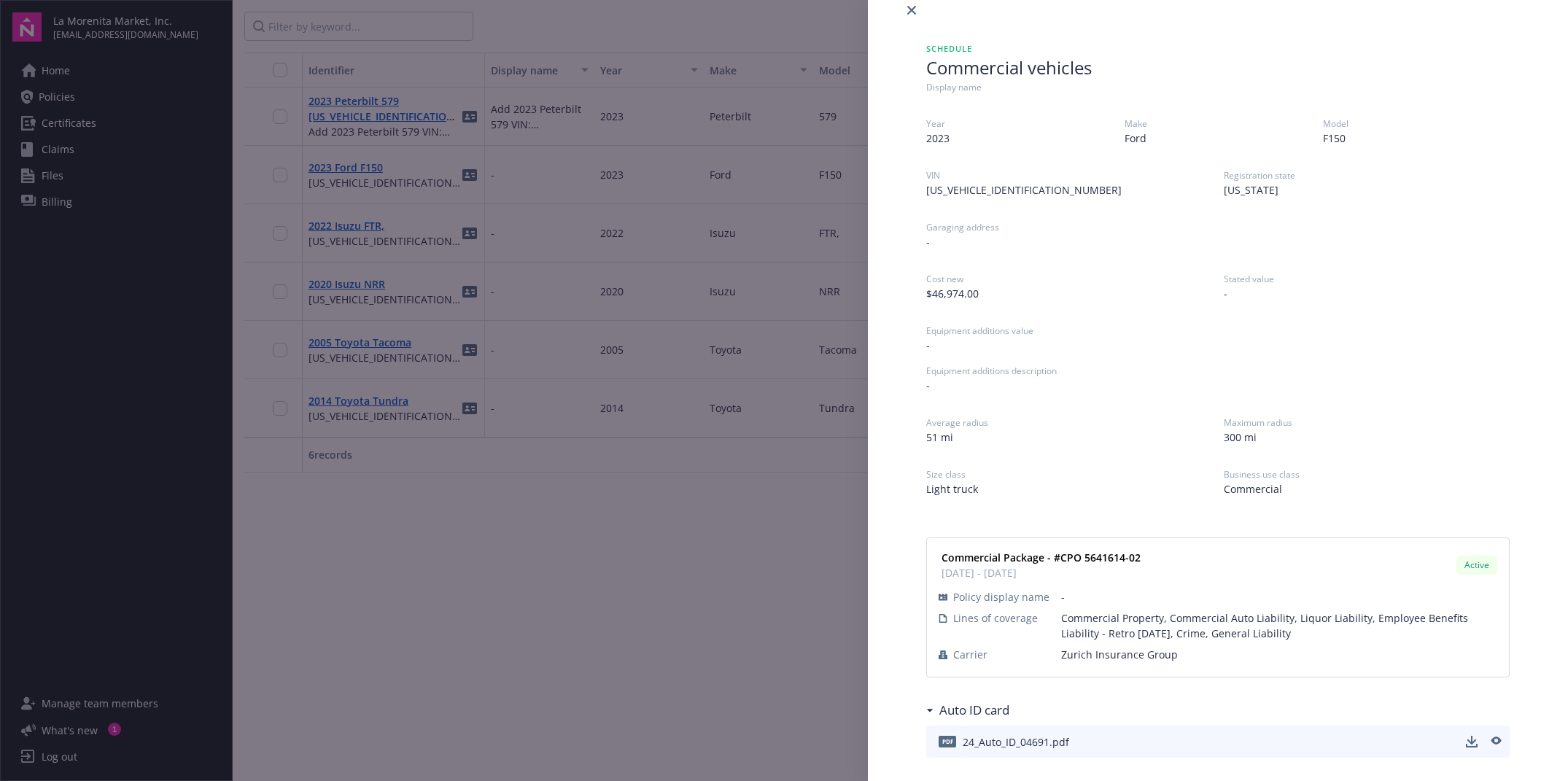
scroll to position [22, 0]
click at [746, 575] on div "Schedule Commercial vehicles Display name Year 2023 Make Ford Model F150 VIN 1F…" at bounding box center [784, 390] width 1568 height 781
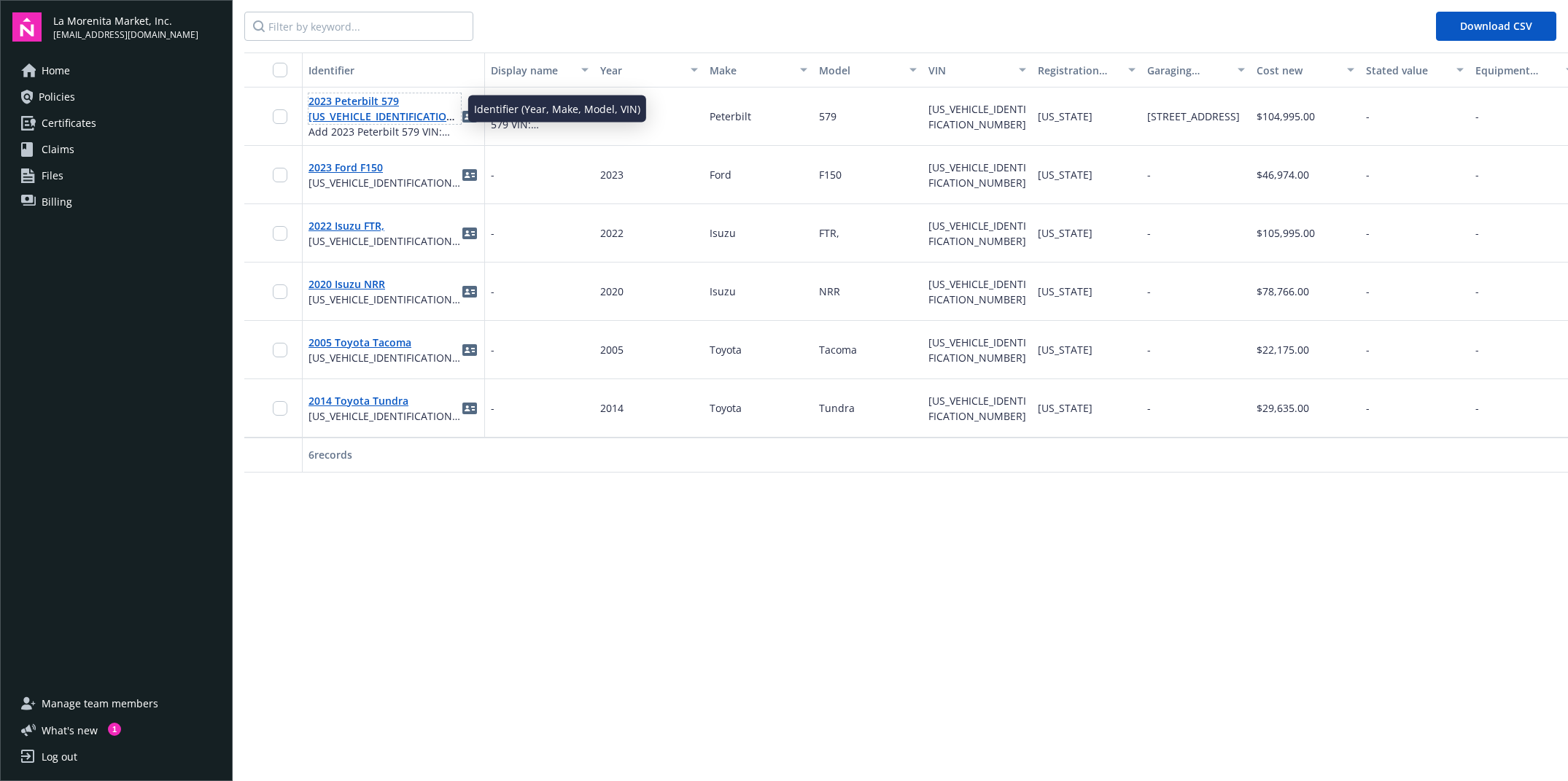
click at [392, 109] on link "2023 Peterbilt 579 1XPBDP9X3PD863494" at bounding box center [384, 116] width 150 height 44
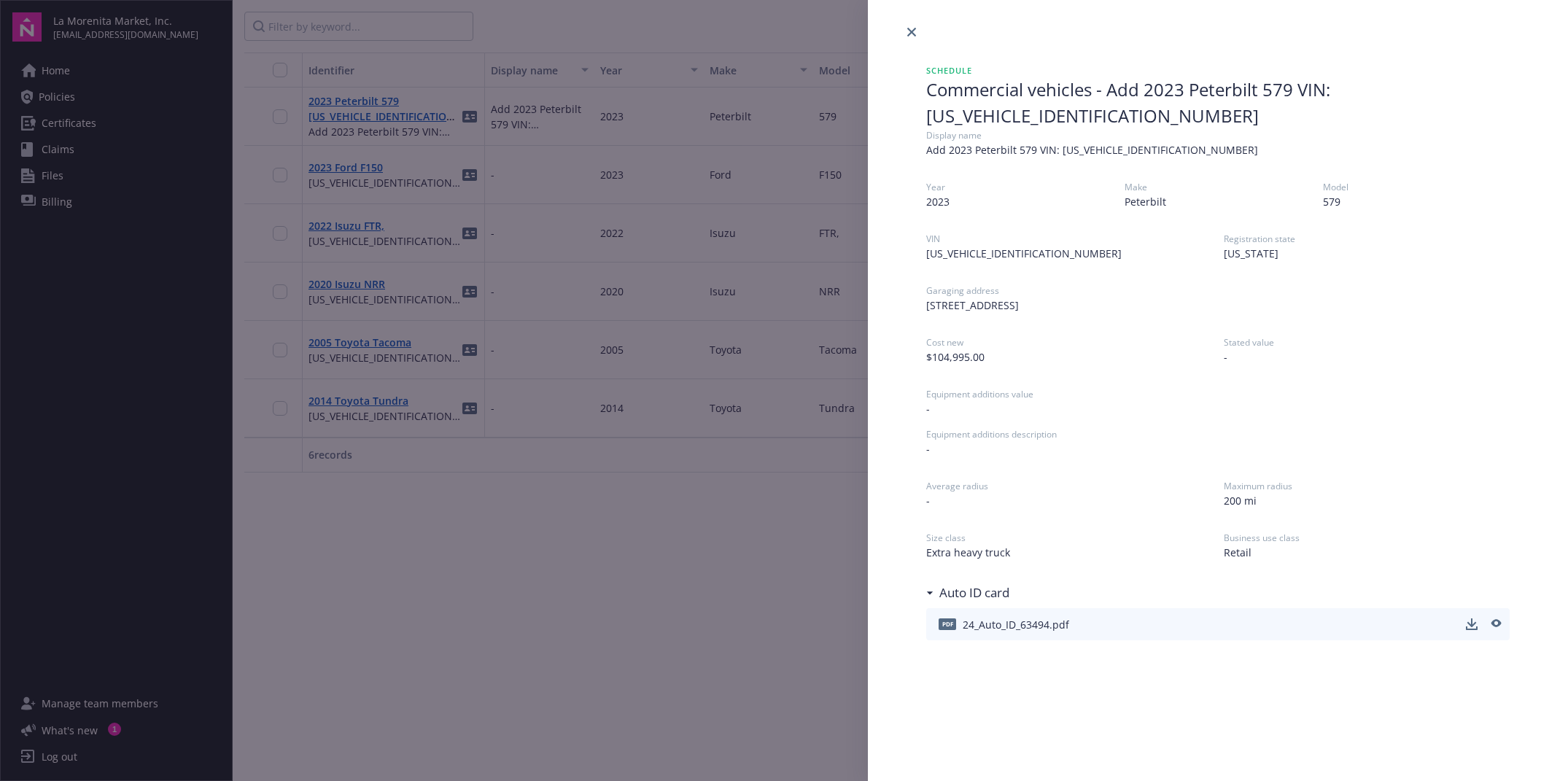
click at [924, 586] on div "Schedule Commercial vehicles - Add 2023 Peterbilt 579 VIN: 1XPBDP9X3PD863494 Di…" at bounding box center [1217, 351] width 630 height 623
click at [796, 615] on div "Schedule Commercial vehicles - Add 2023 Peterbilt 579 VIN: 1XPBDP9X3PD863494 Di…" at bounding box center [784, 390] width 1568 height 781
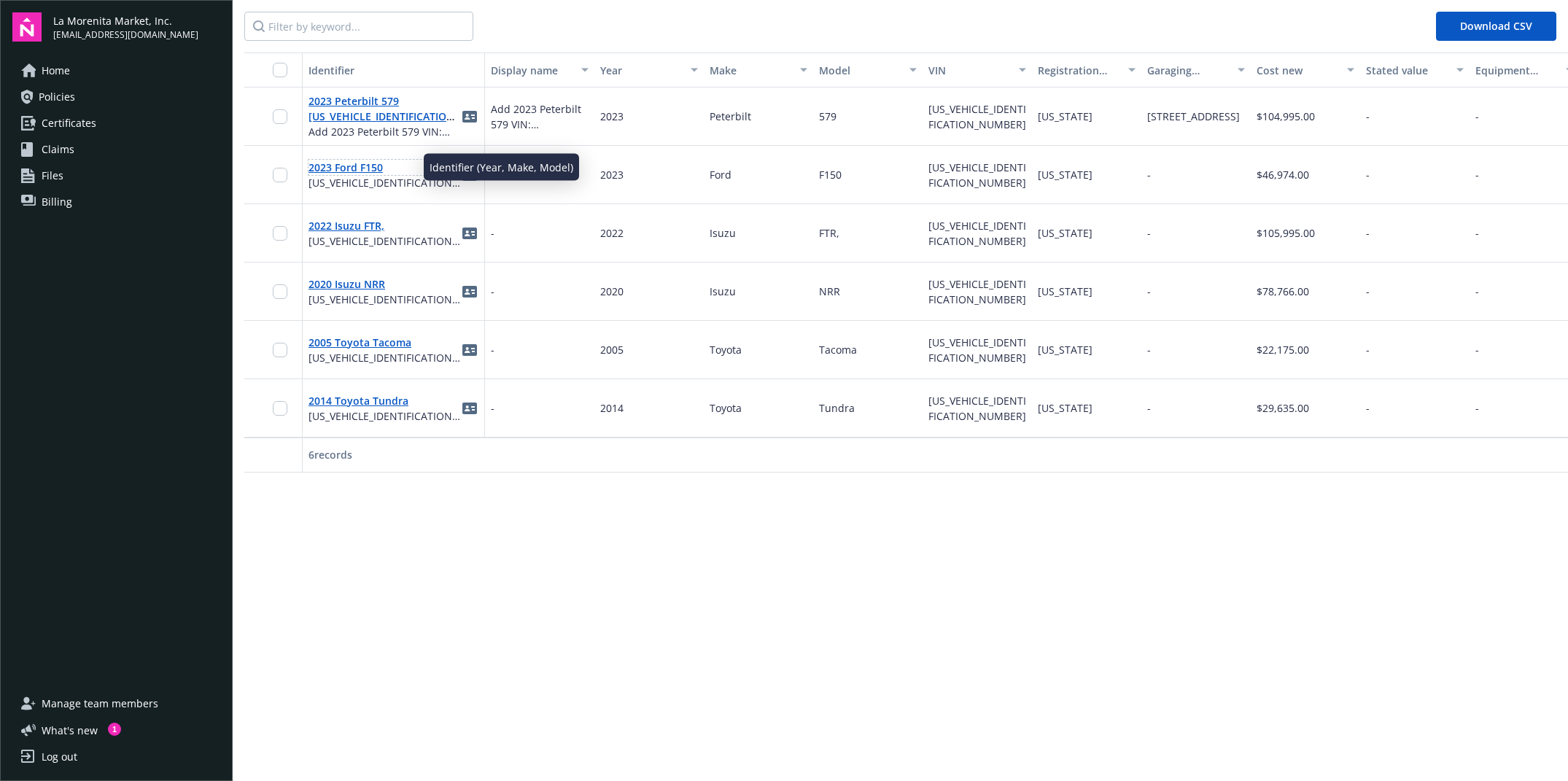
click at [347, 166] on link "2023 Ford F150" at bounding box center [346, 167] width 74 height 14
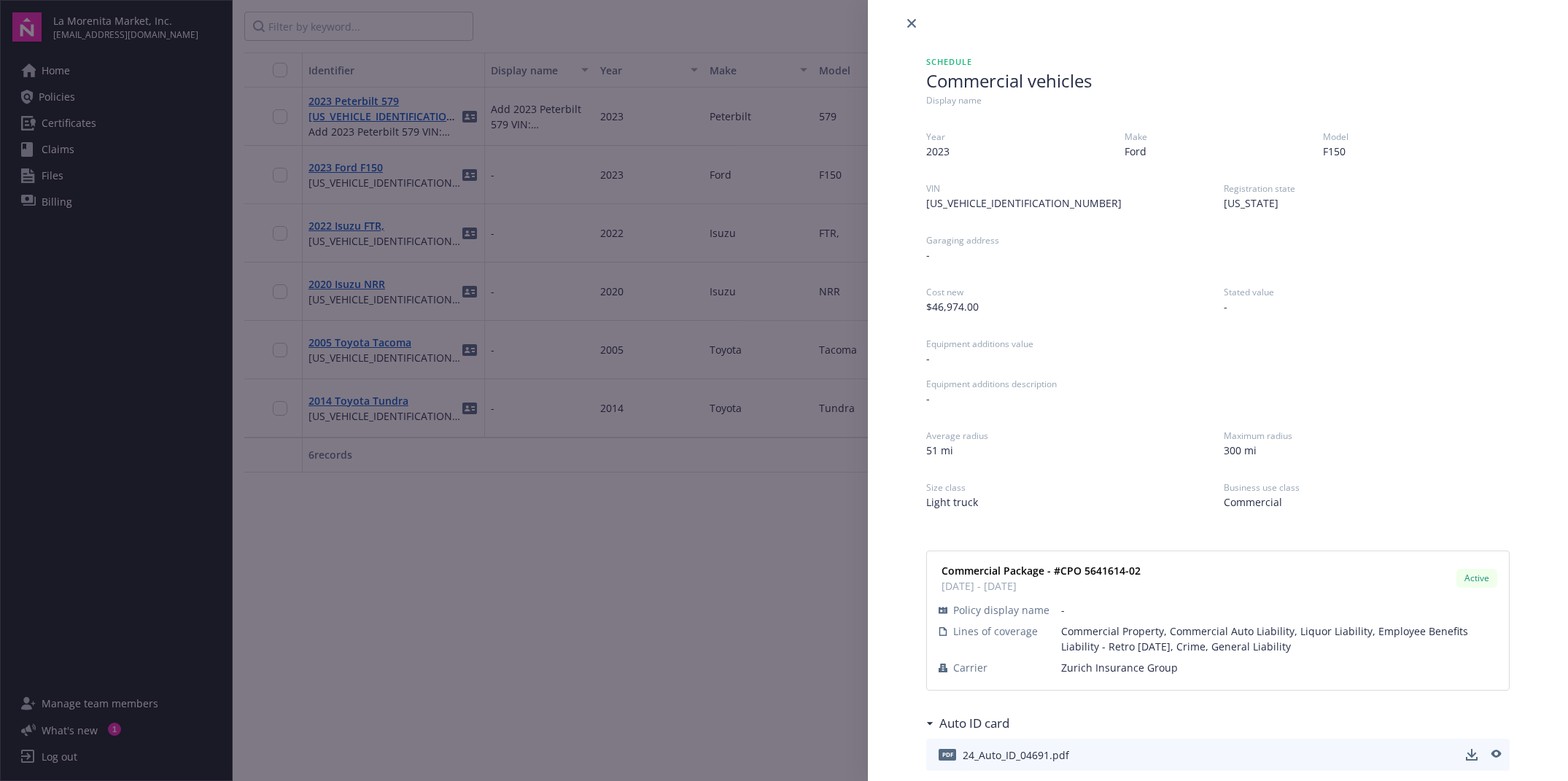
scroll to position [22, 0]
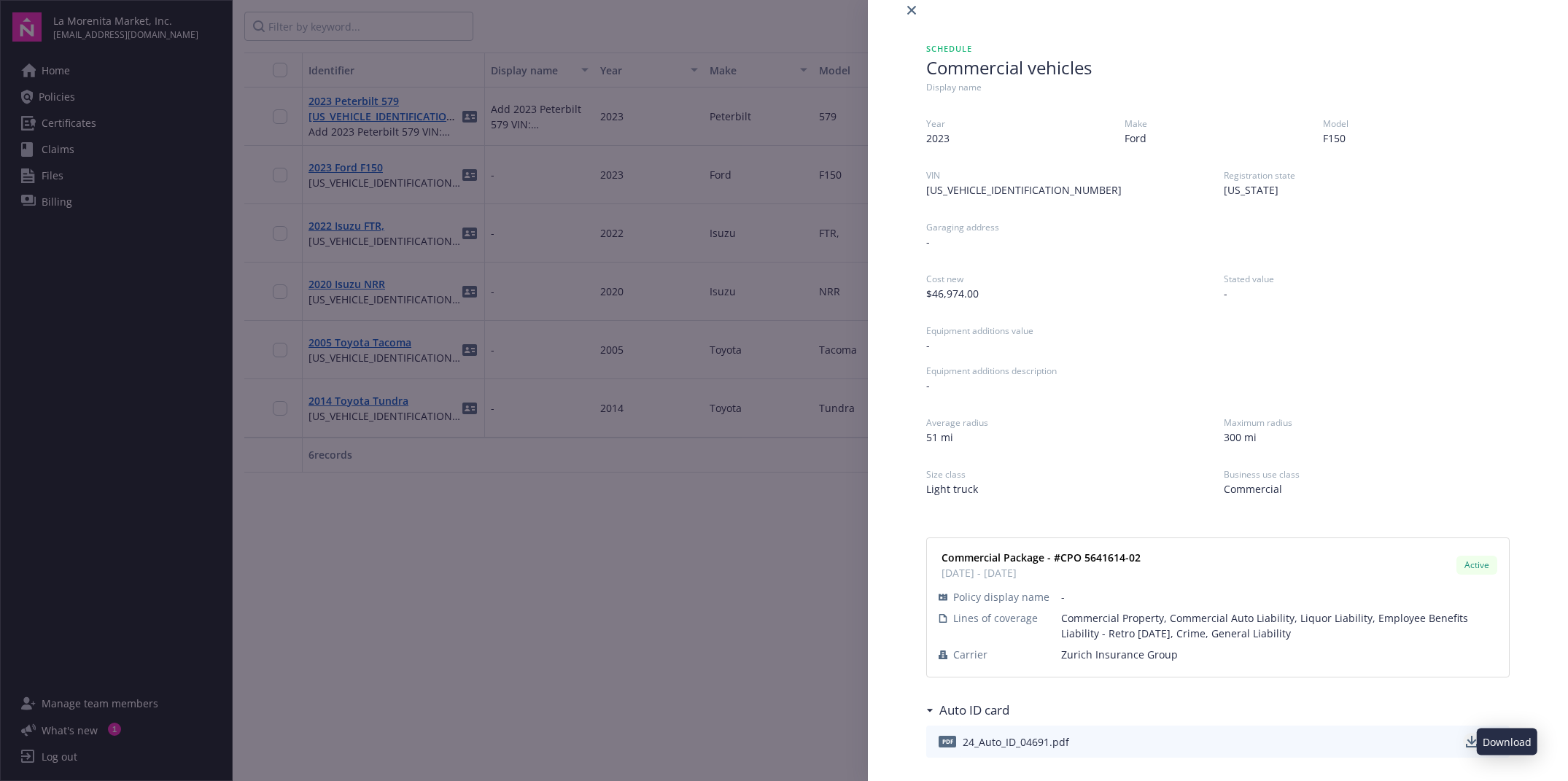
click at [1466, 743] on icon "download" at bounding box center [1471, 742] width 12 height 12
click at [1337, 491] on span "Commercial" at bounding box center [1367, 488] width 286 height 15
click at [904, 8] on link "close" at bounding box center [911, 10] width 18 height 18
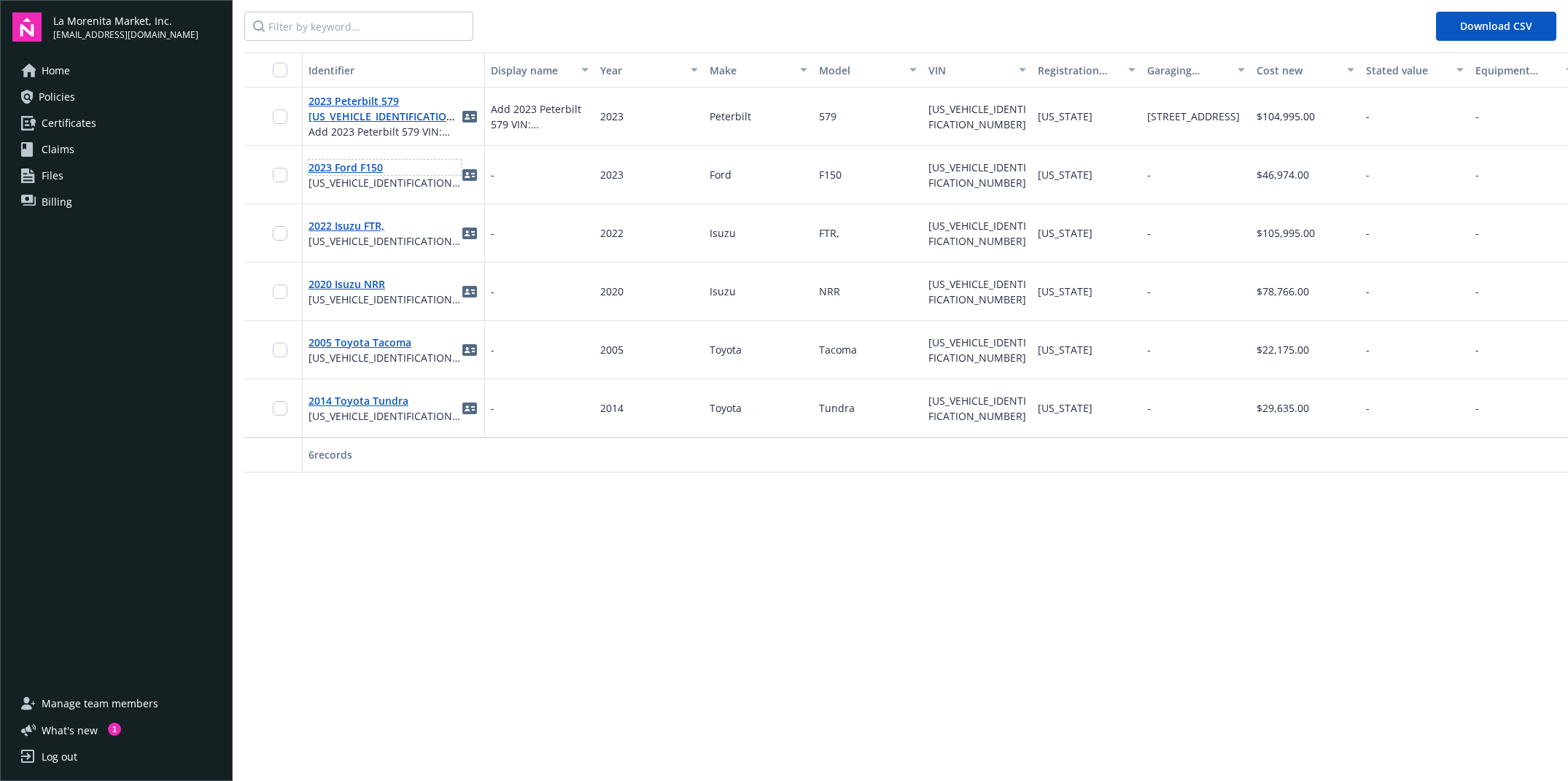
click at [340, 172] on link "2023 Ford F150" at bounding box center [346, 167] width 74 height 14
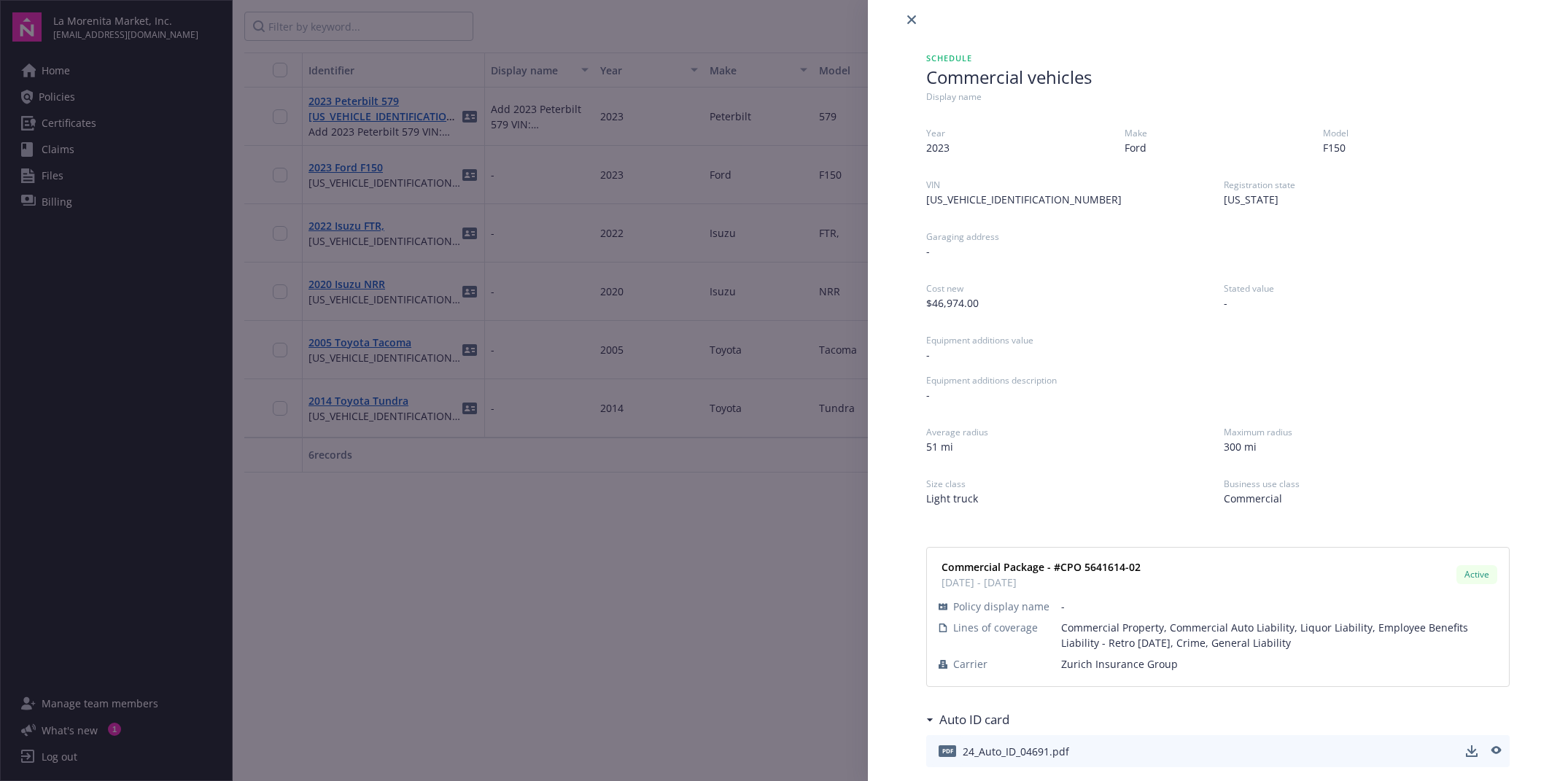
scroll to position [22, 0]
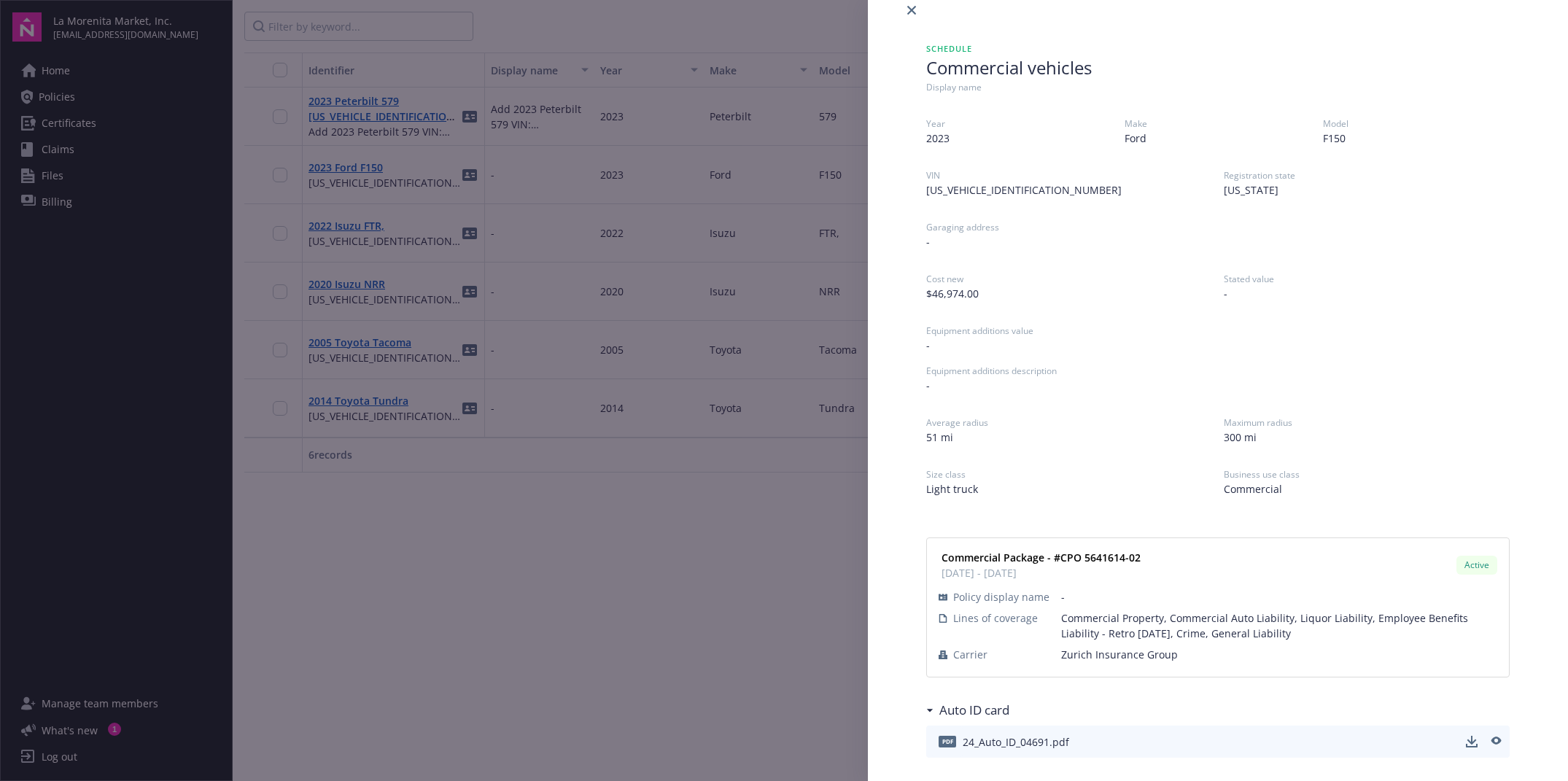
drag, startPoint x: 1064, startPoint y: 572, endPoint x: 948, endPoint y: 577, distance: 116.1
click at [948, 577] on span "07/17/2025 - 07/17/2026" at bounding box center [1041, 572] width 199 height 15
click at [1199, 679] on div "Commercial Package - #CPO 5641614-02 07/17/2025 - 07/17/2026 Active Policy disp…" at bounding box center [1218, 636] width 584 height 244
click at [647, 431] on div "Schedule Commercial vehicles Display name Year 2023 Make Ford Model F150 VIN 1F…" at bounding box center [784, 390] width 1568 height 781
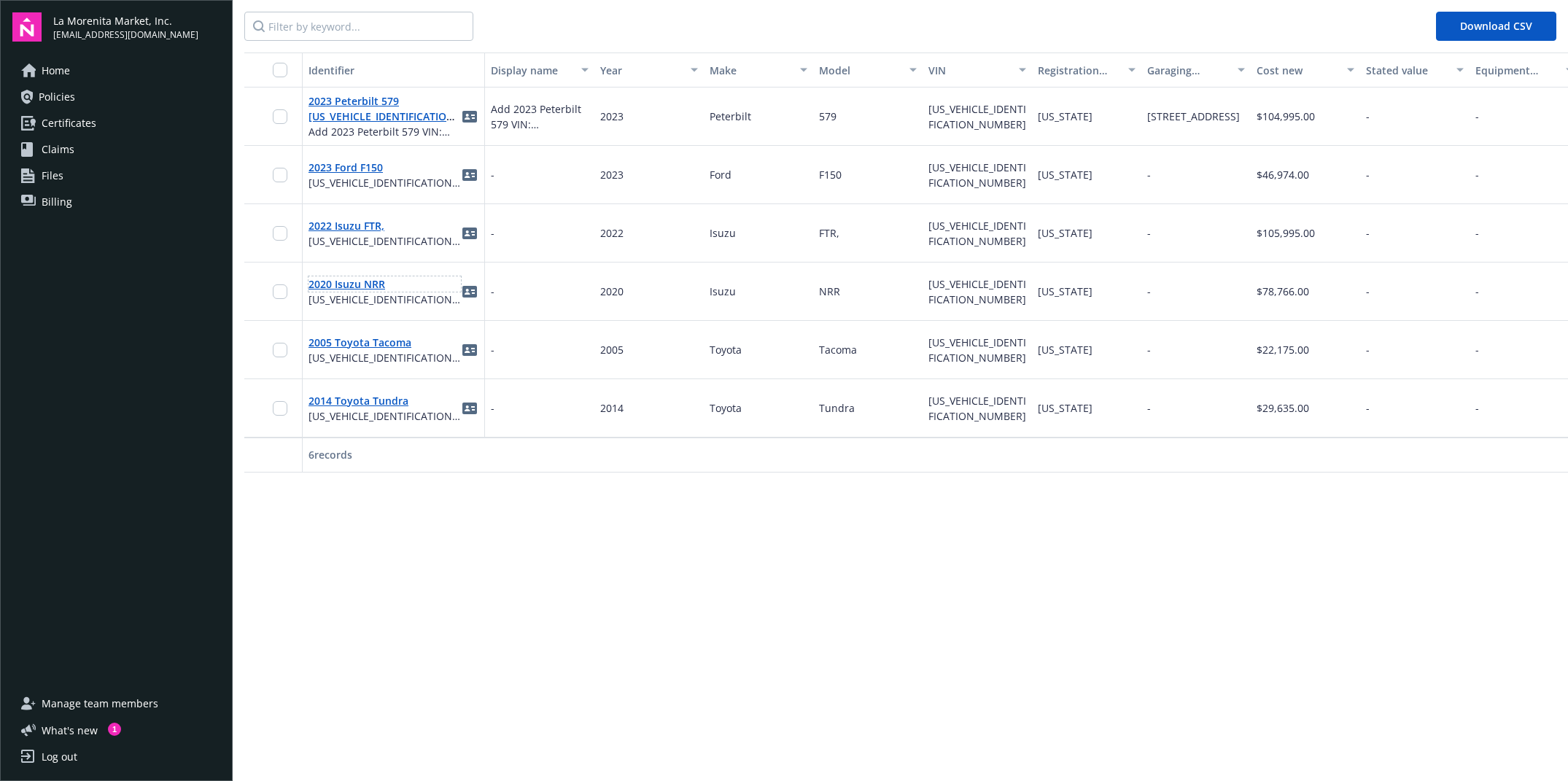
click at [363, 284] on link "2020 Isuzu NRR" at bounding box center [347, 284] width 77 height 14
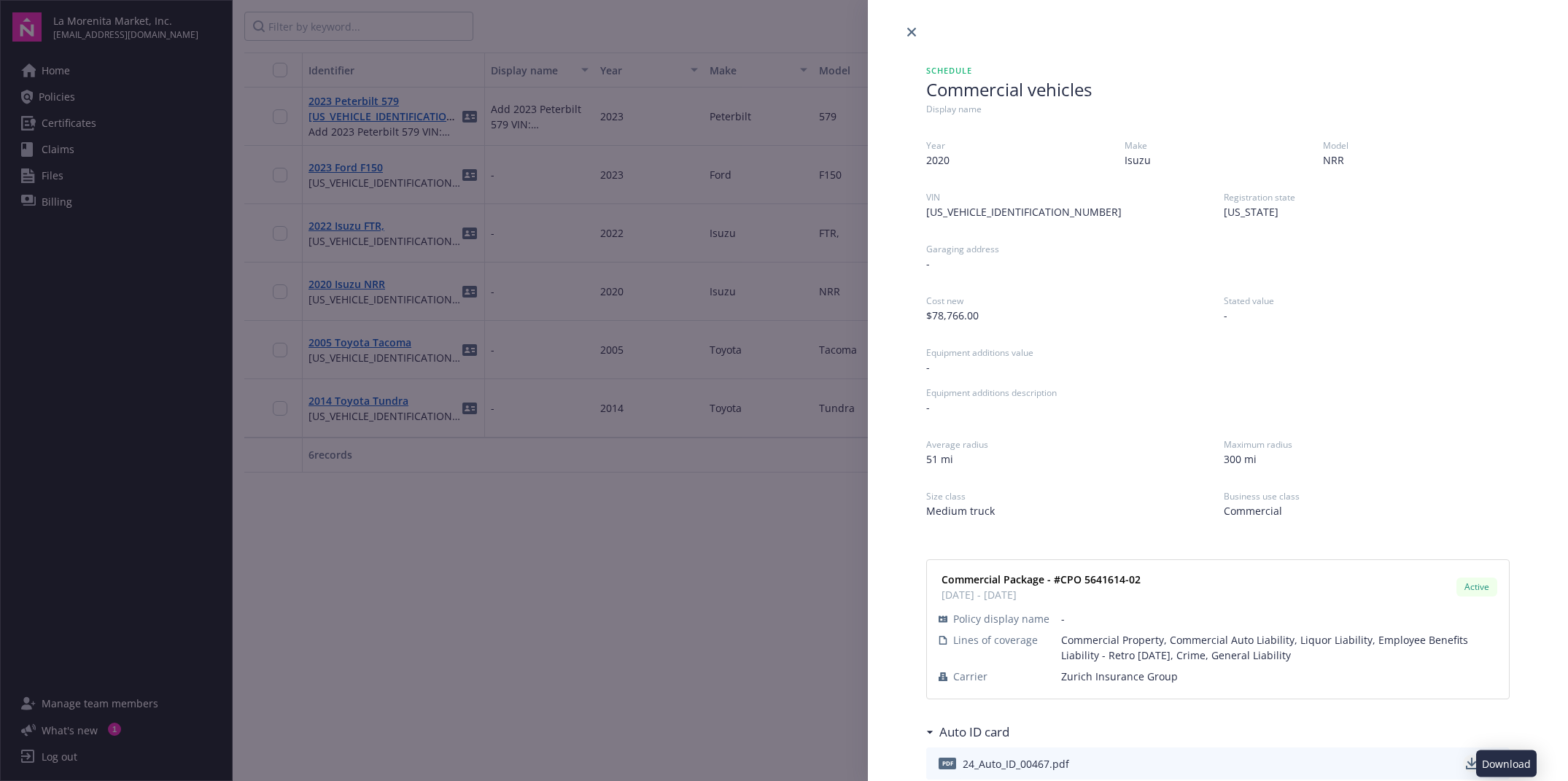
click at [1466, 763] on icon "download" at bounding box center [1471, 763] width 12 height 12
click at [912, 37] on link "close" at bounding box center [911, 32] width 18 height 18
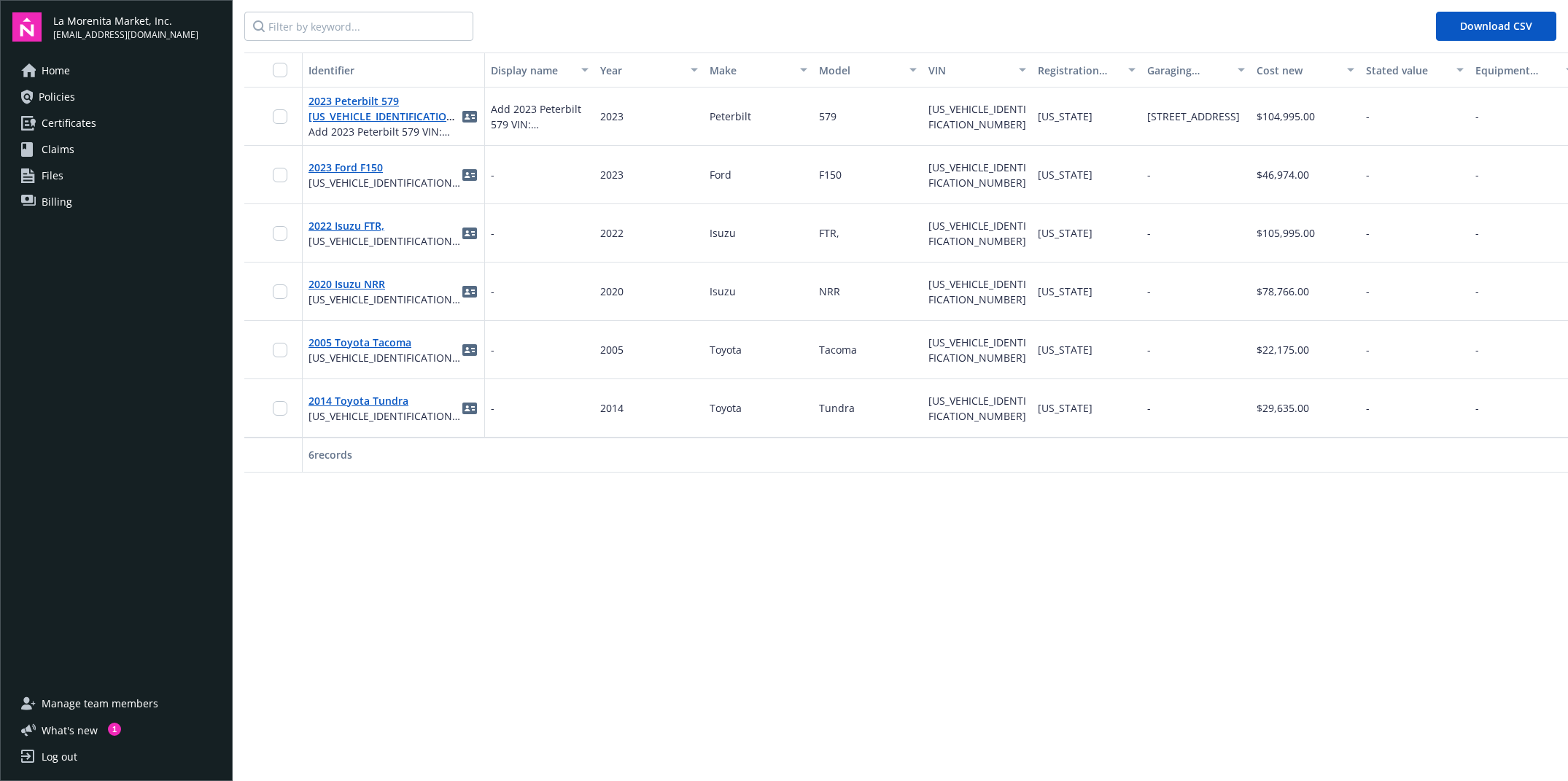
click at [479, 537] on div "Identifier Display name Year Make Model VIN Registration state Garaging address…" at bounding box center [906, 382] width 1323 height 661
